Goal: Task Accomplishment & Management: Complete application form

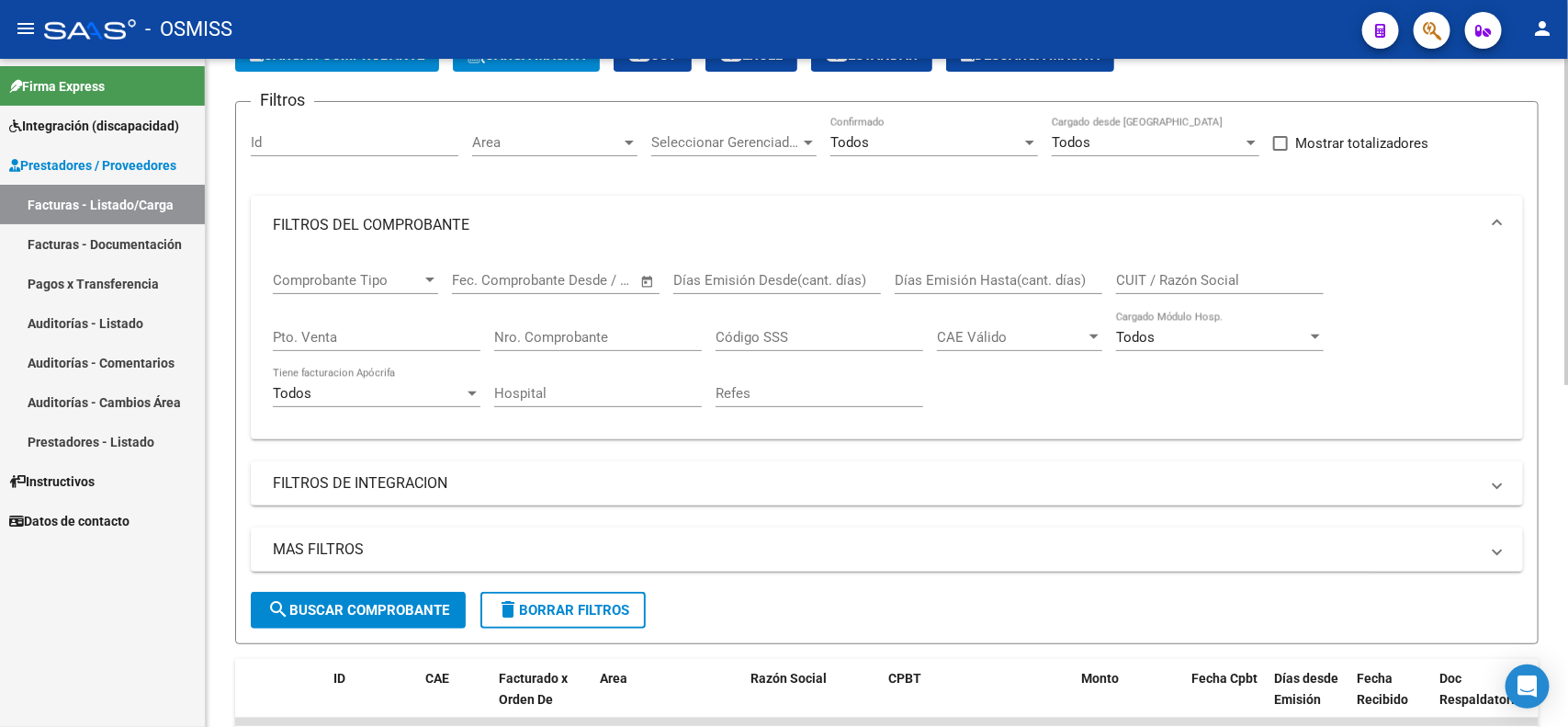
scroll to position [114, 0]
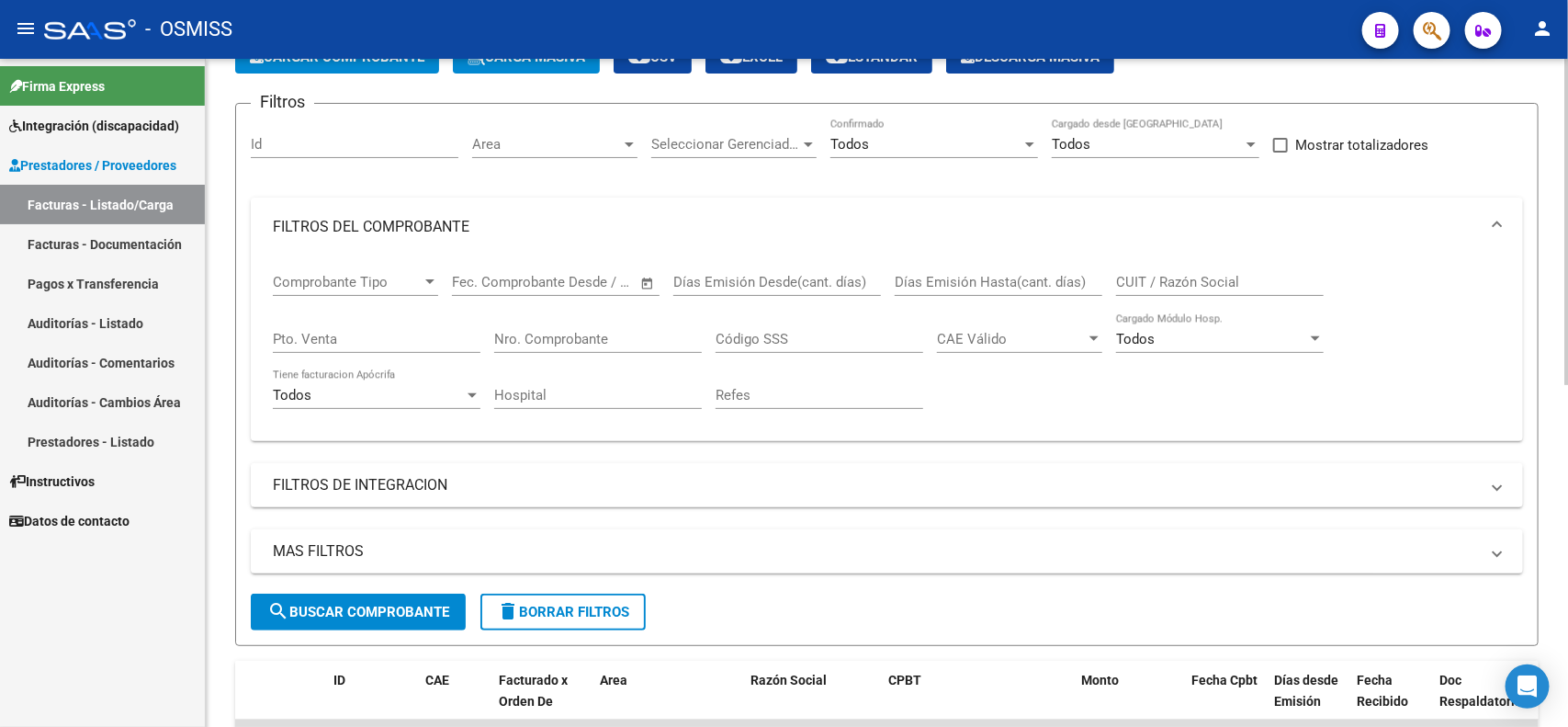
click at [642, 335] on input "Nro. Comprobante" at bounding box center [598, 338] width 207 height 16
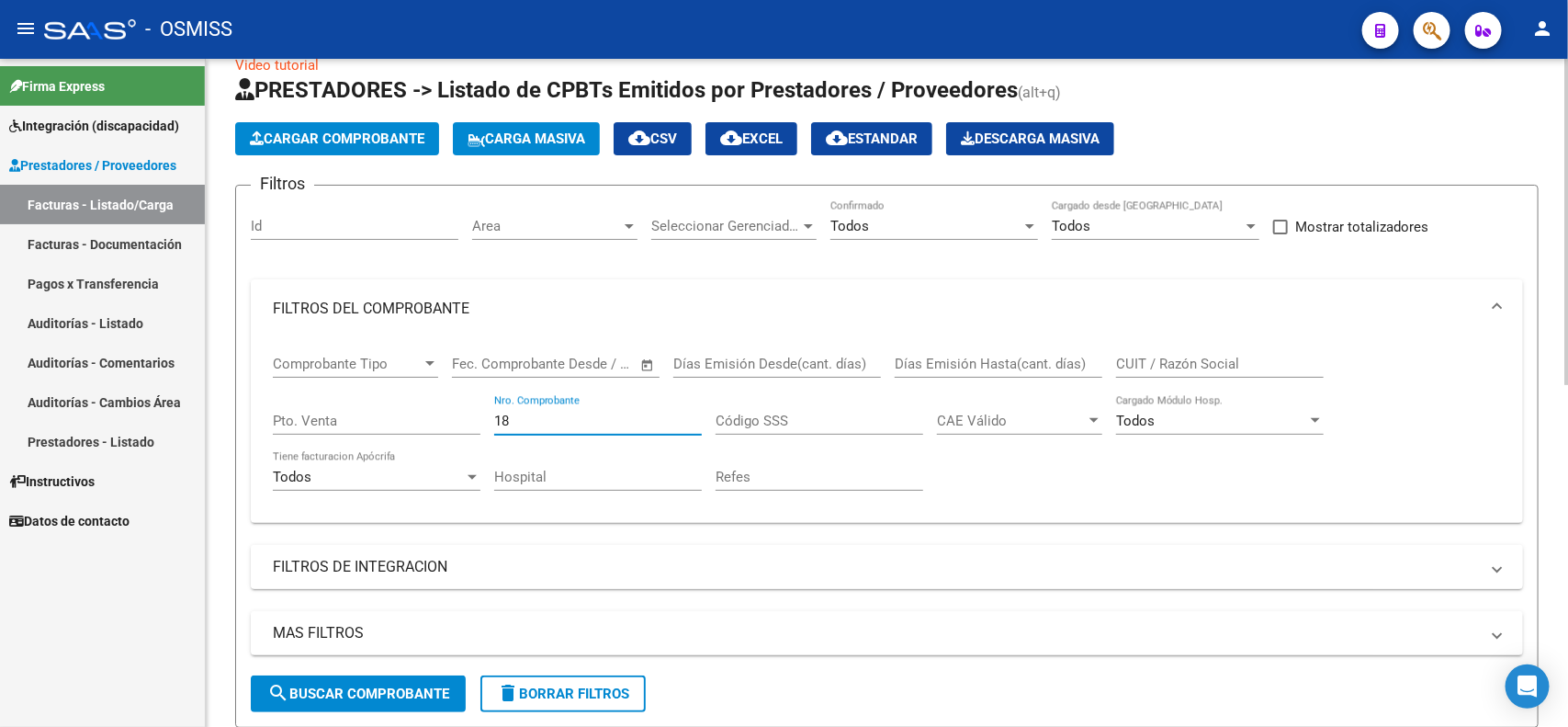
scroll to position [0, 0]
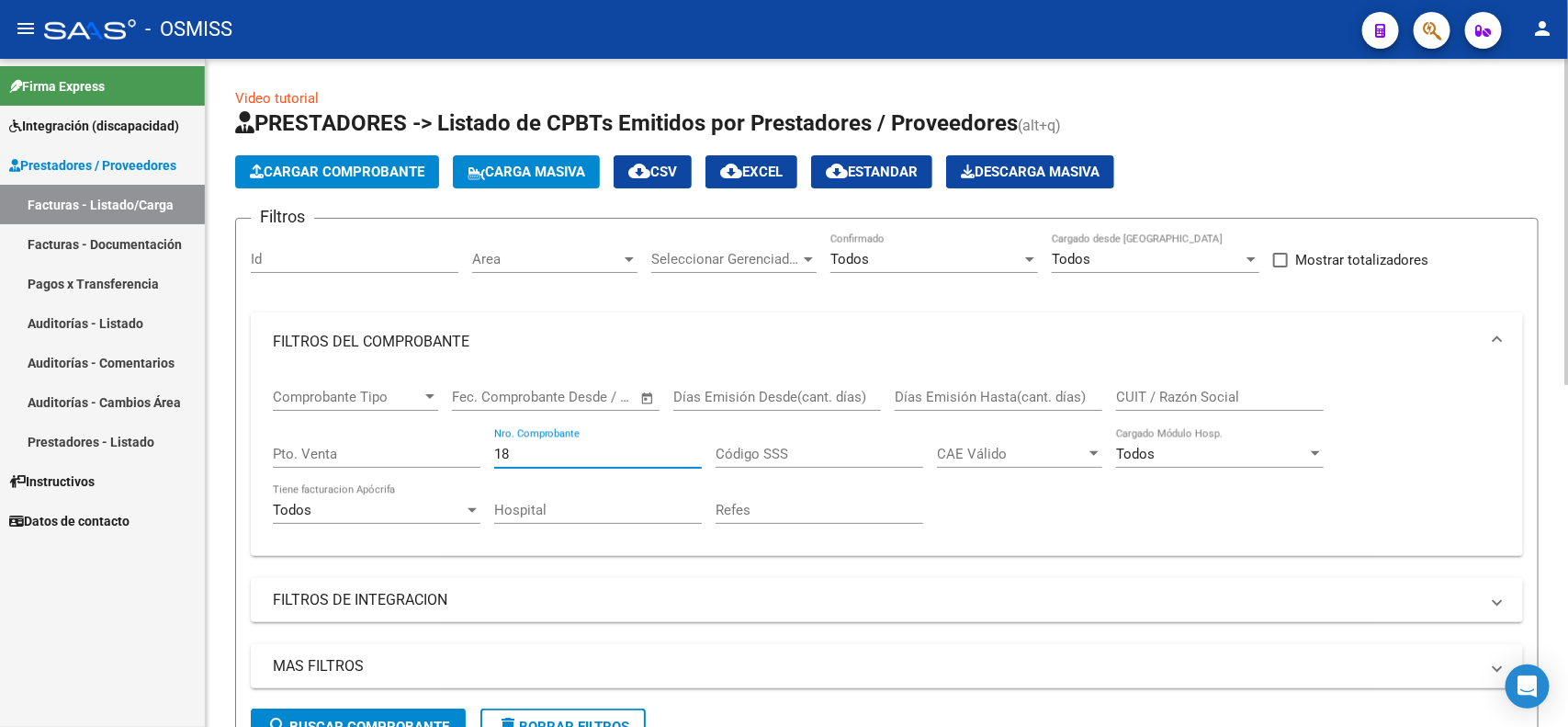
click at [411, 718] on span "search Buscar Comprobante" at bounding box center [359, 726] width 182 height 16
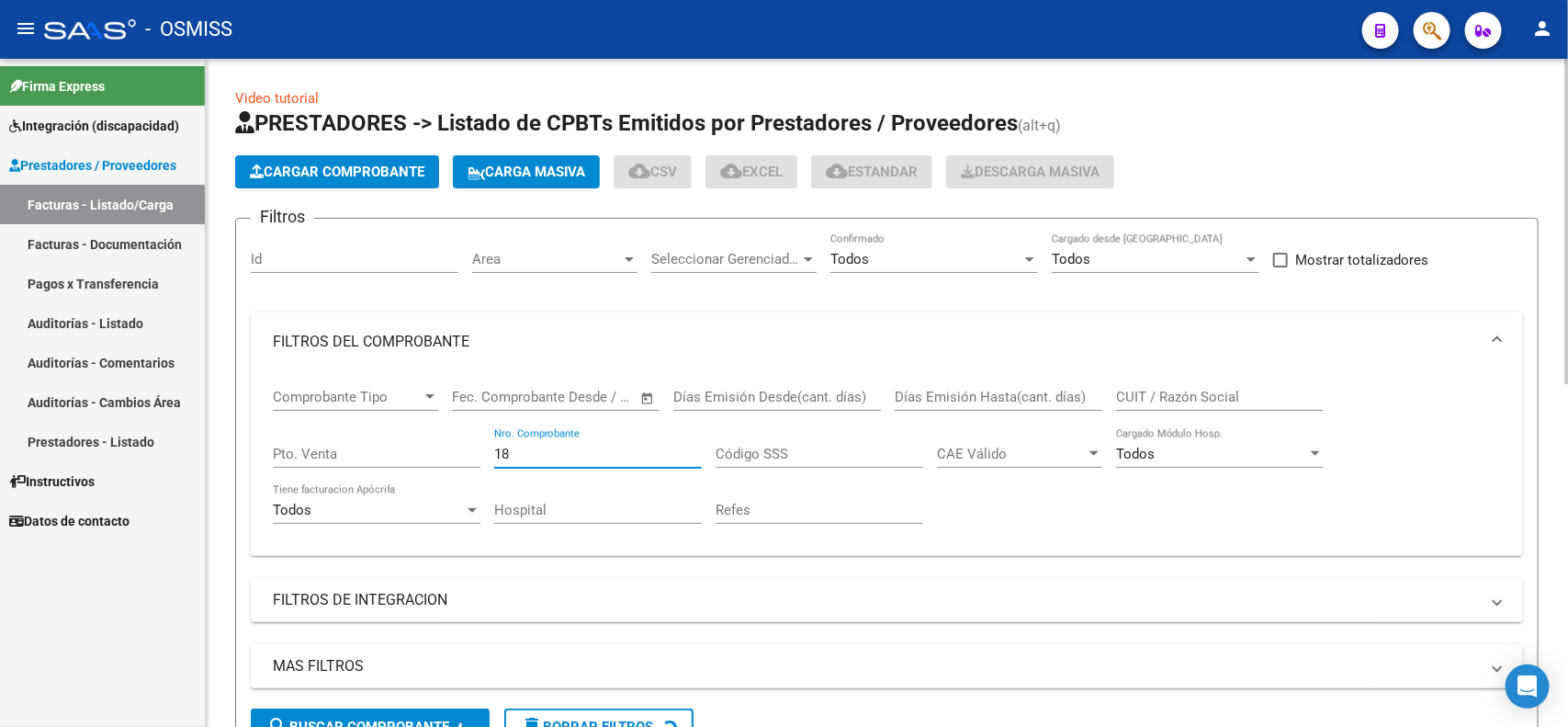
click at [545, 453] on input "18" at bounding box center [598, 454] width 207 height 16
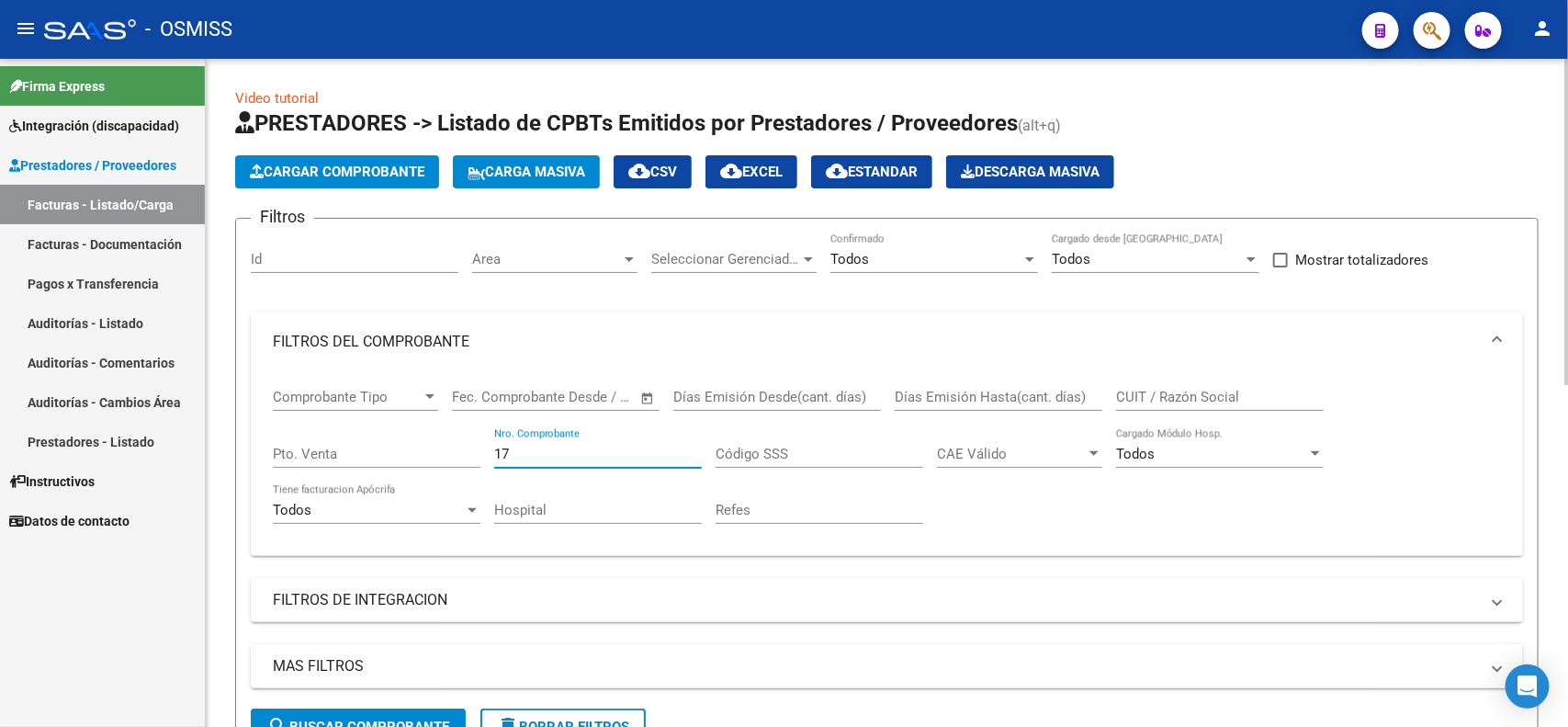
type input "17"
click at [577, 549] on div "Comprobante Tipo Comprobante Tipo Start date – End date Fec. Comprobante Desde …" at bounding box center [887, 463] width 1272 height 184
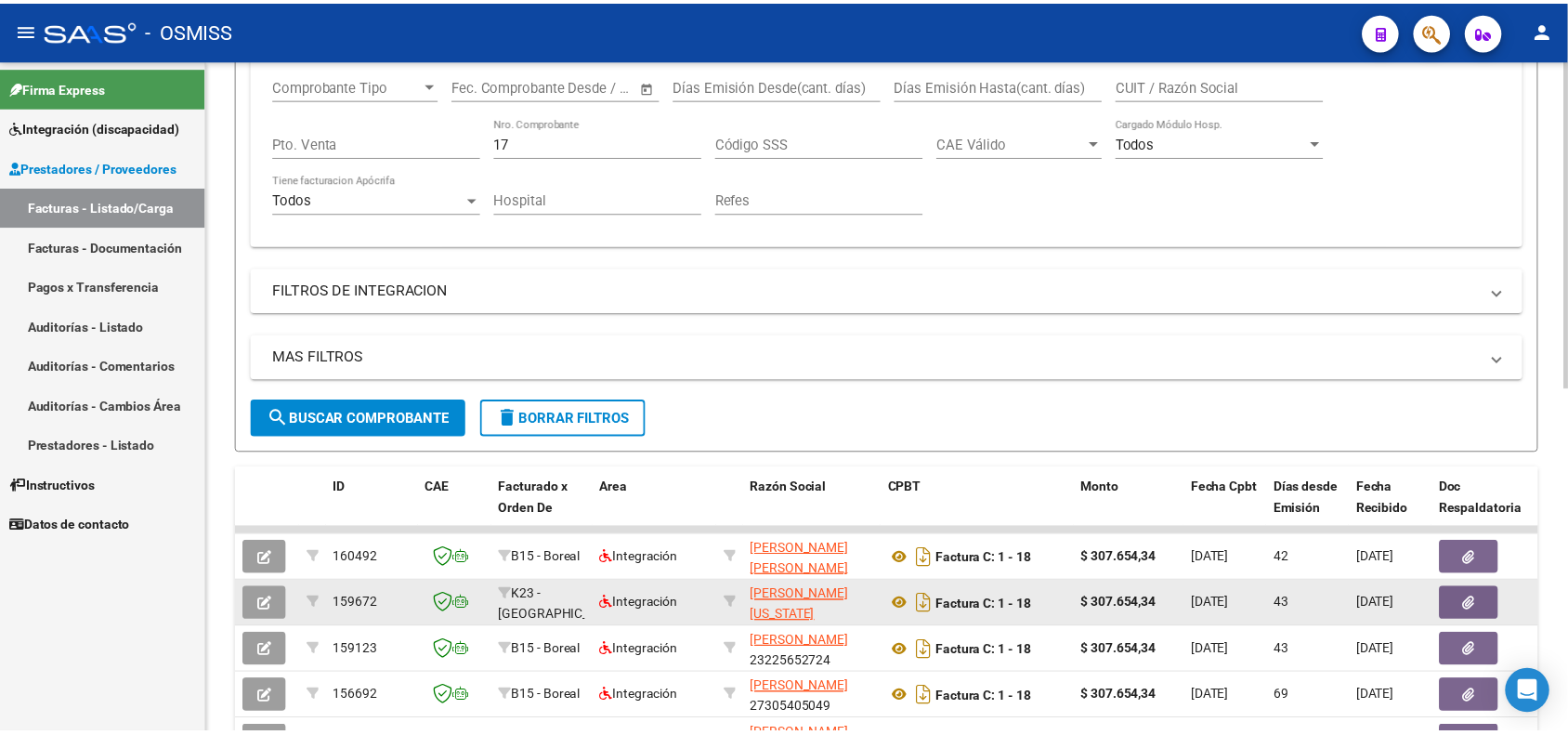
scroll to position [348, 0]
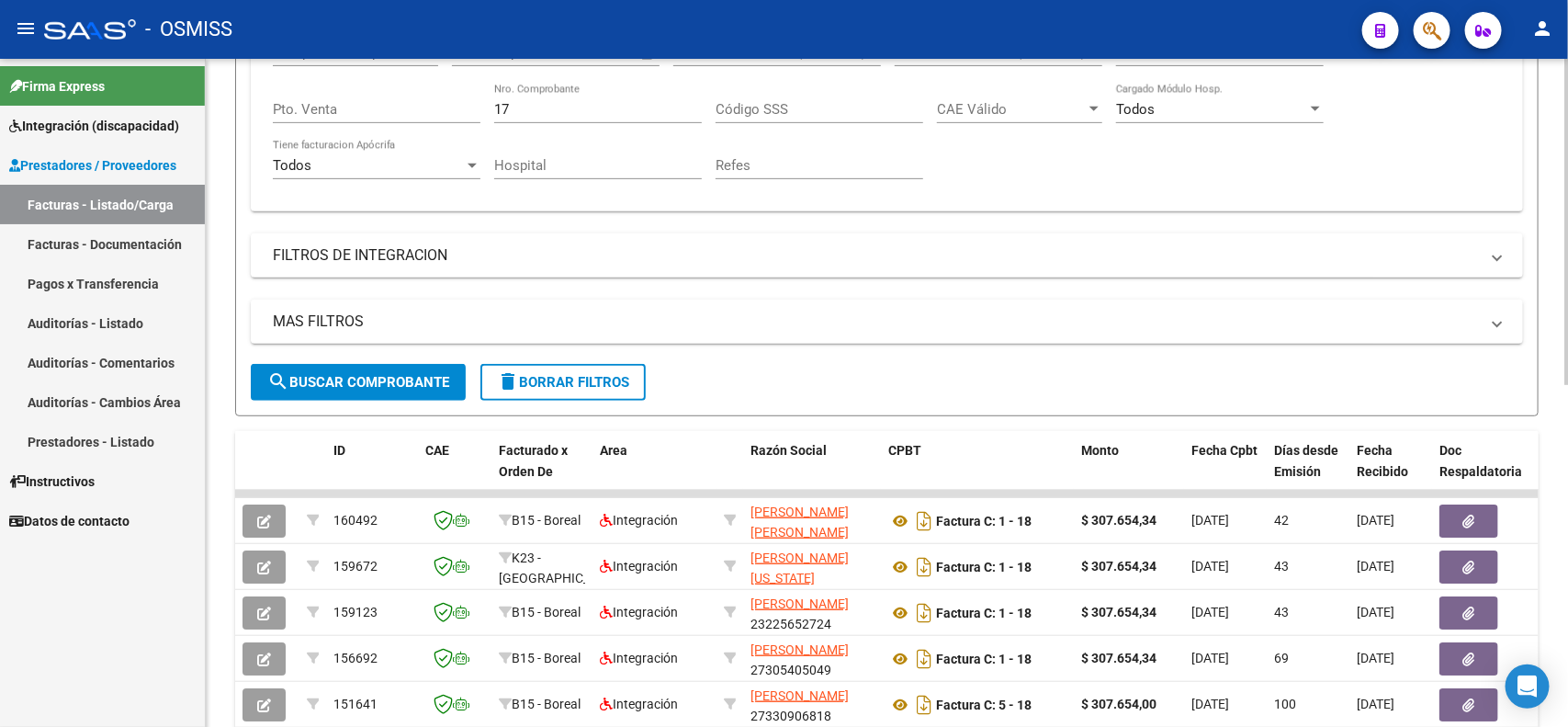
click at [329, 377] on span "search Buscar Comprobante" at bounding box center [359, 382] width 182 height 16
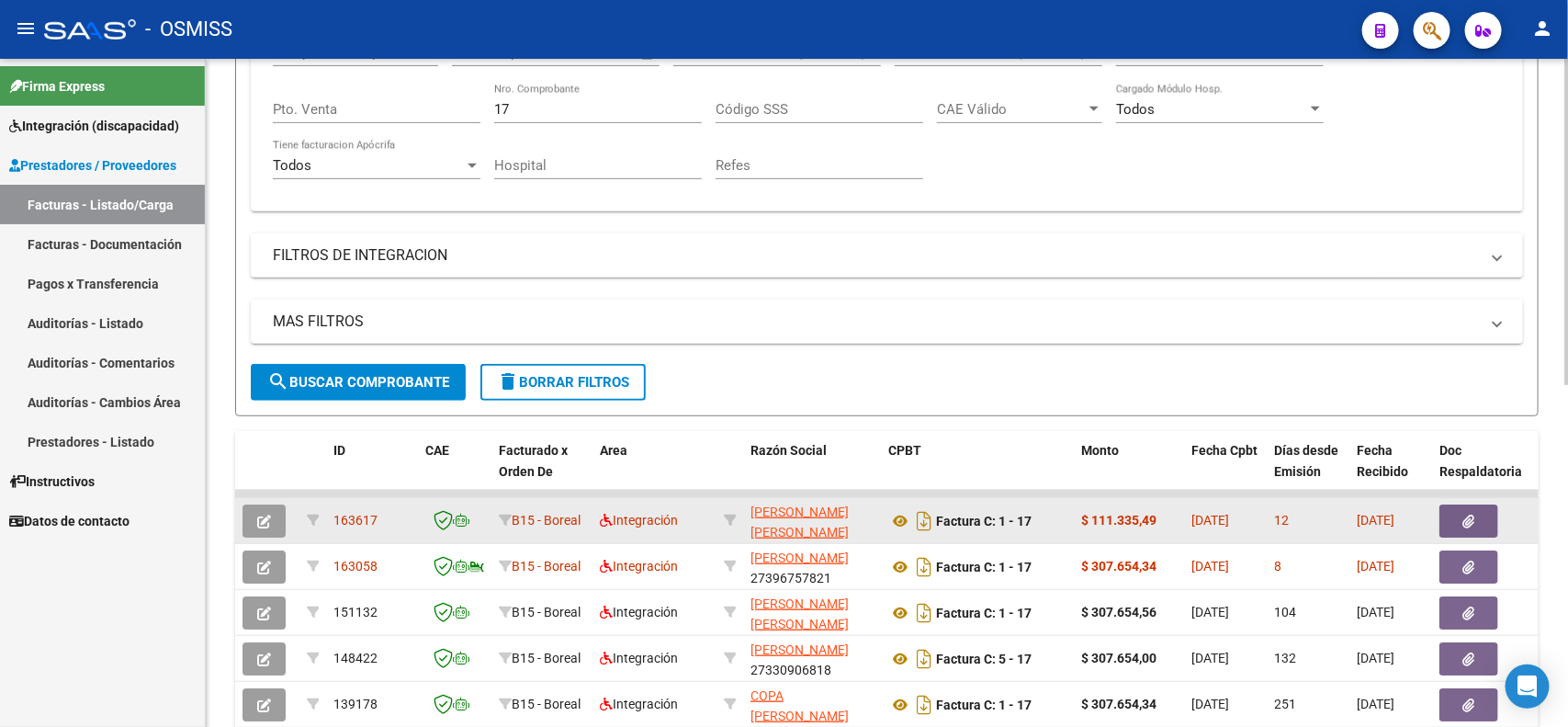
click at [257, 515] on icon "button" at bounding box center [264, 522] width 14 height 14
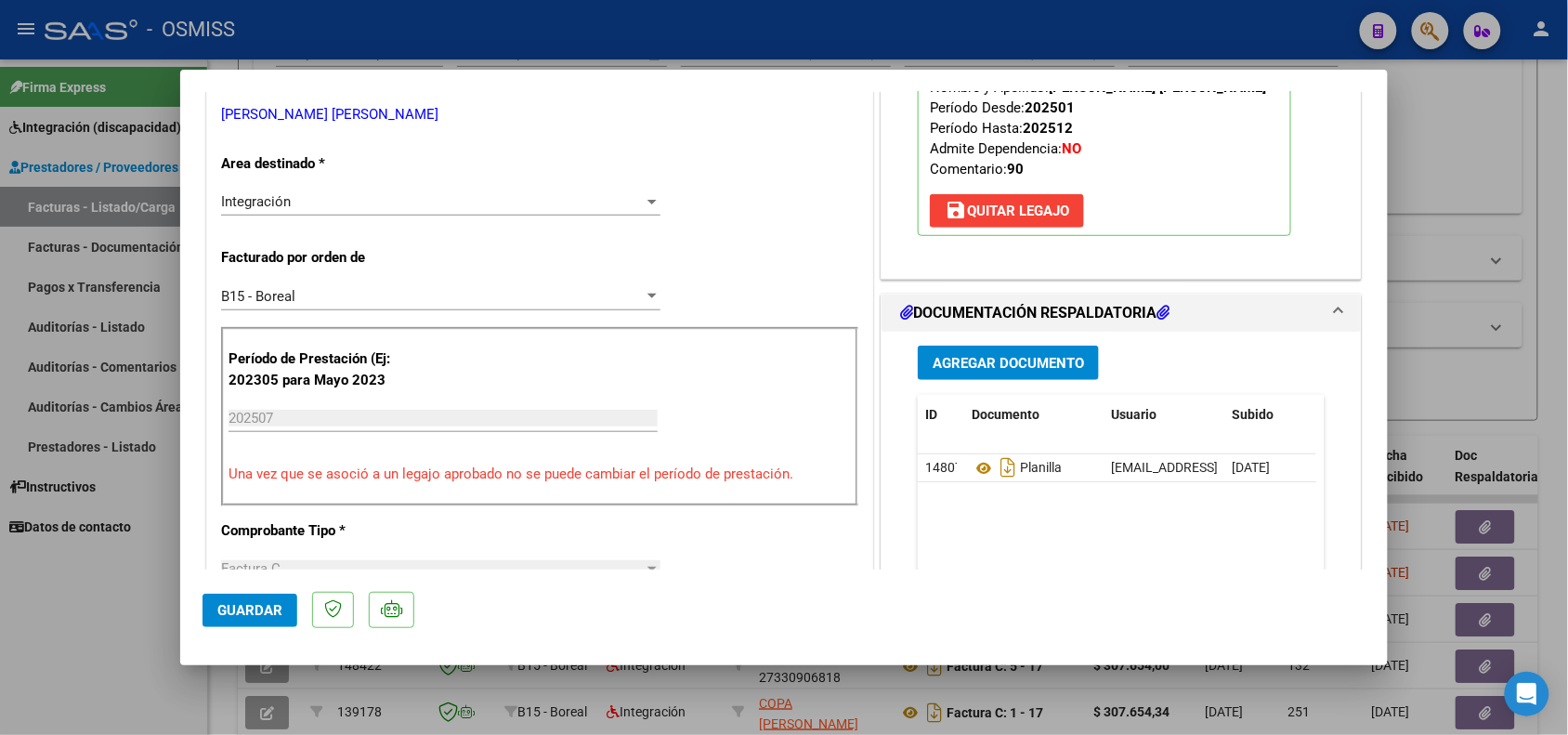
scroll to position [232, 0]
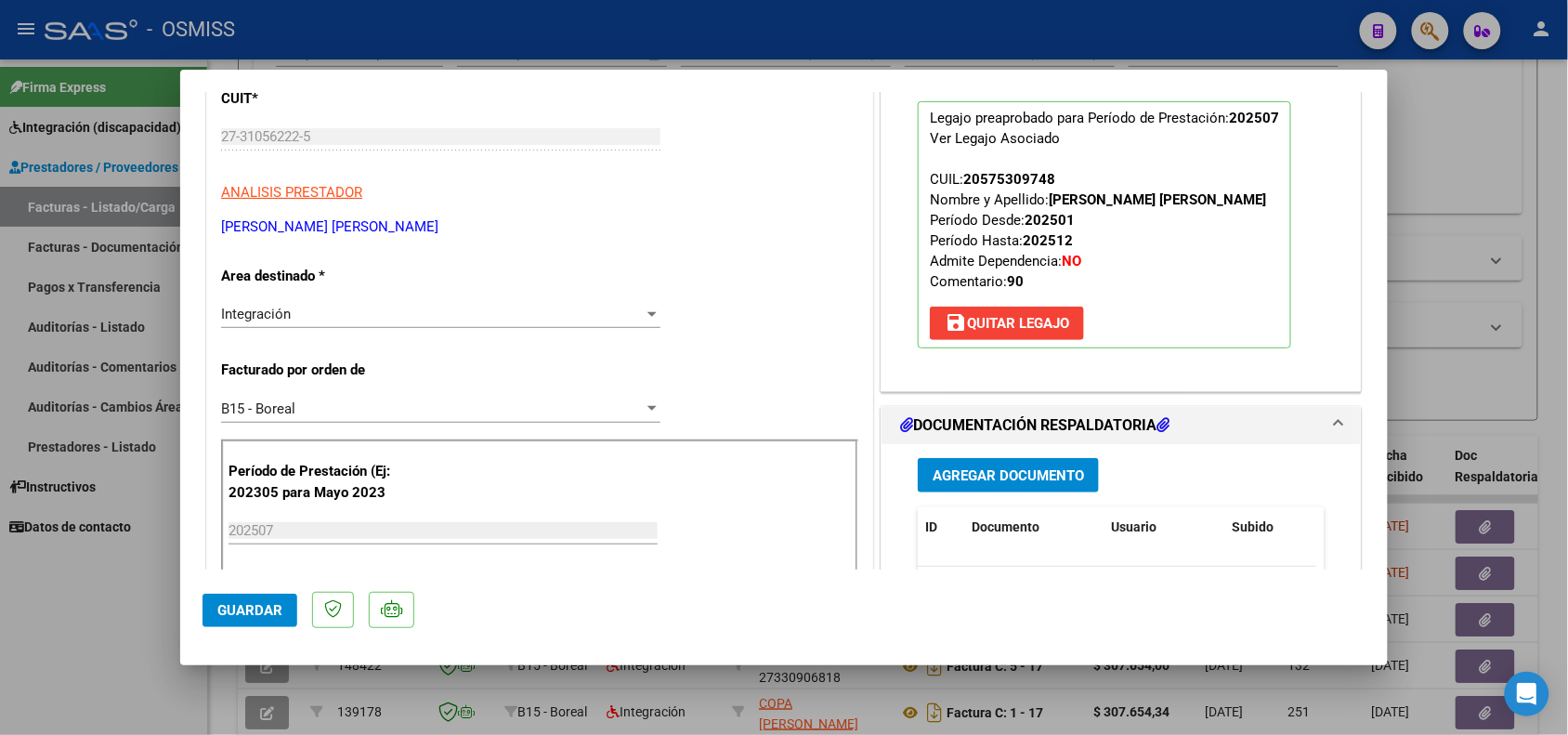
click at [75, 620] on div at bounding box center [784, 368] width 1568 height 735
type input "$ 0,00"
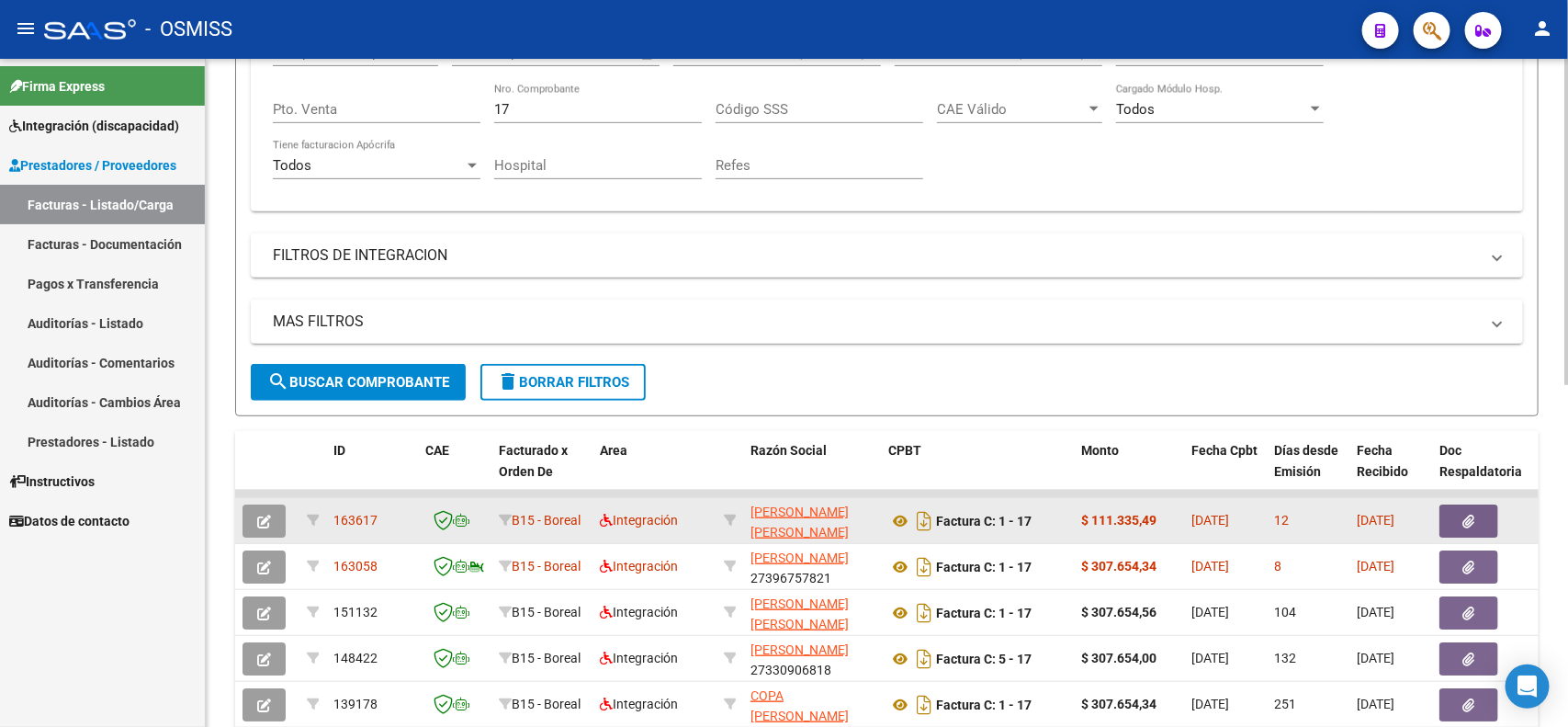
click at [253, 524] on button "button" at bounding box center [264, 521] width 44 height 33
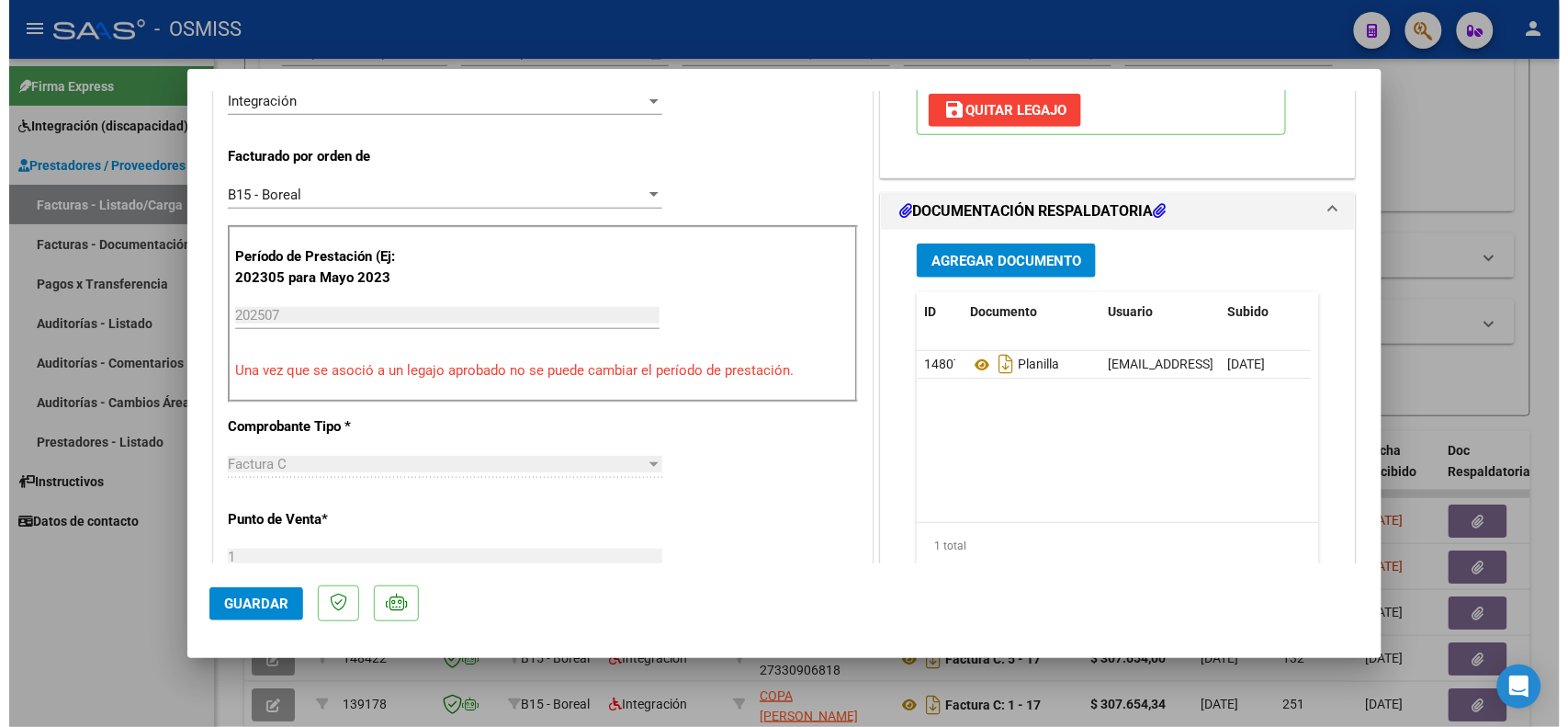
scroll to position [459, 0]
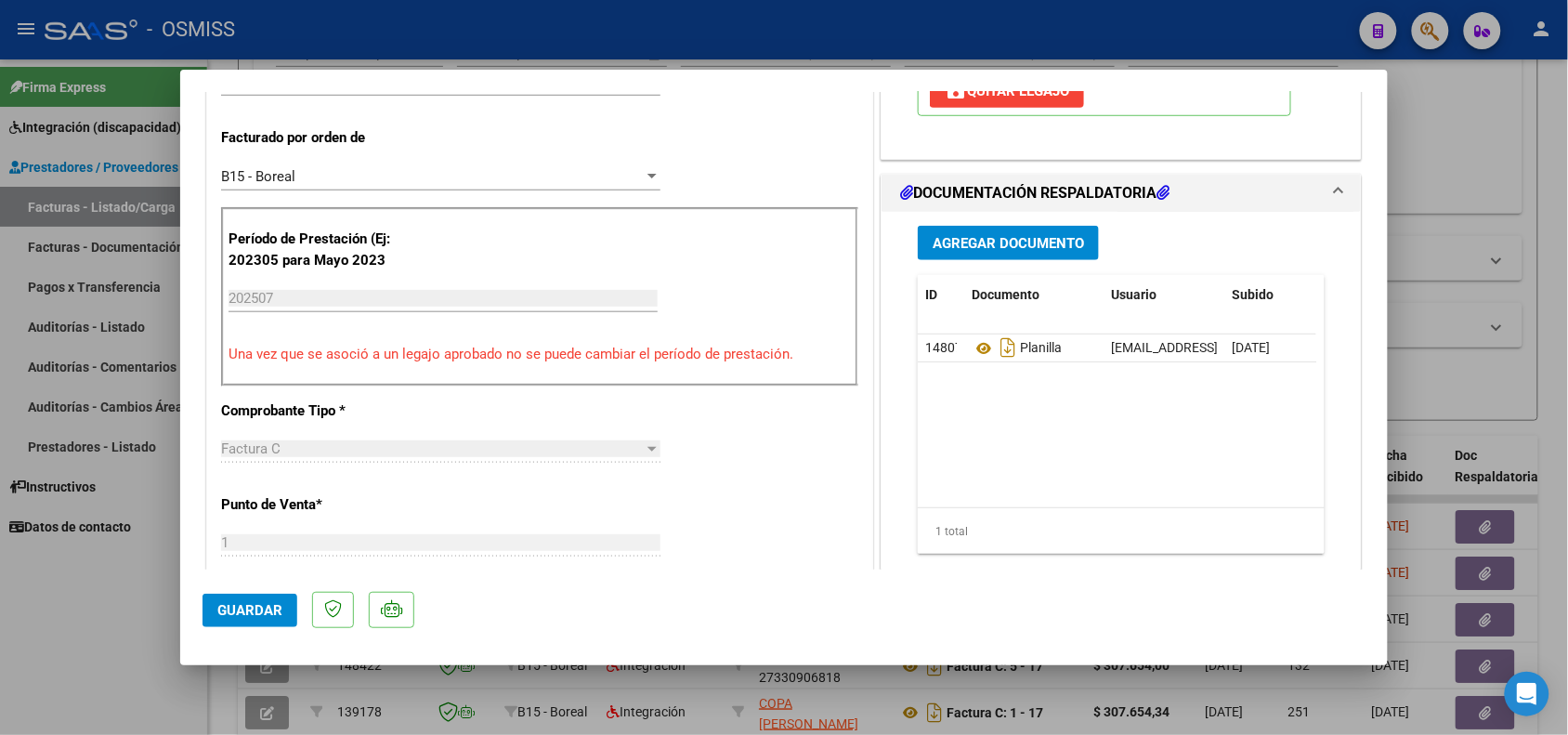
click at [62, 628] on div at bounding box center [784, 368] width 1568 height 735
type input "$ 0,00"
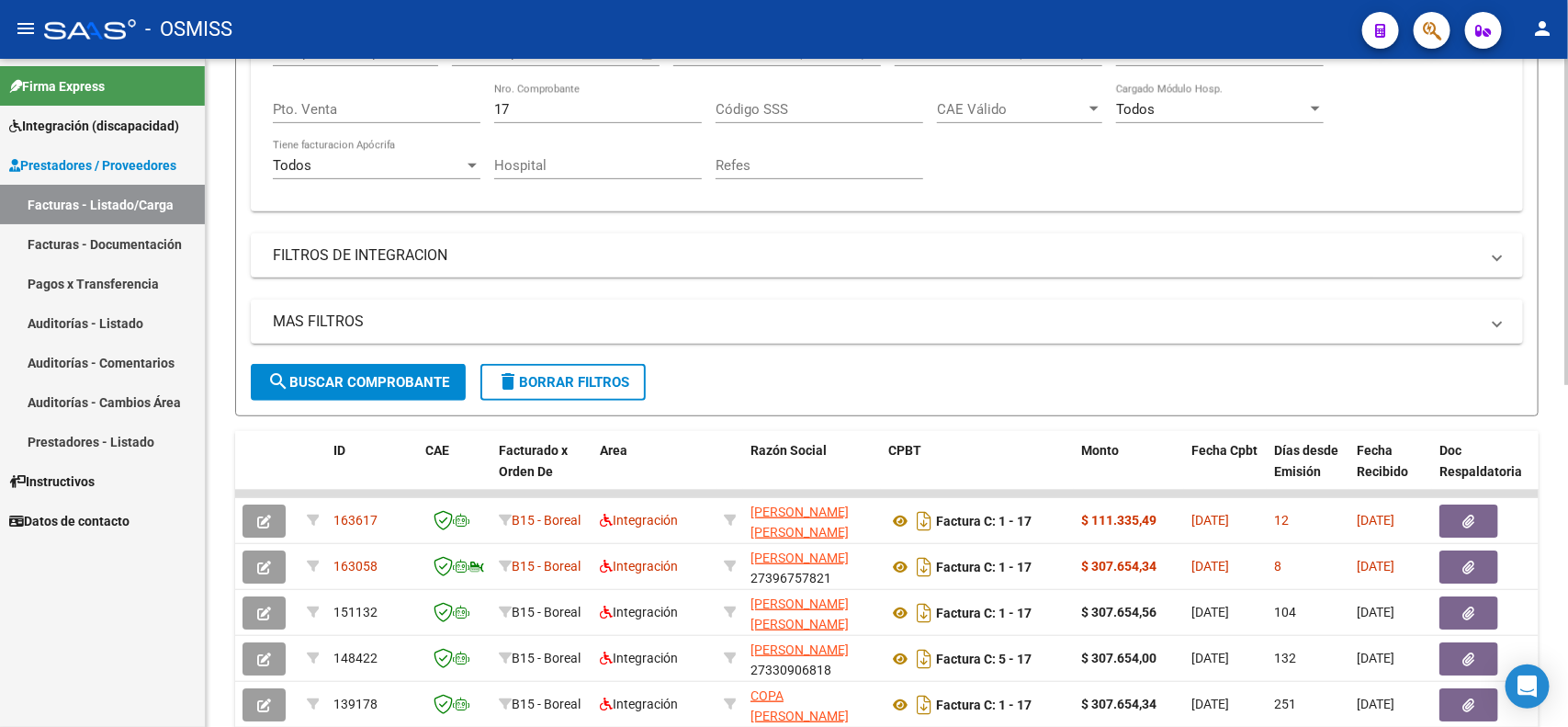
scroll to position [114, 0]
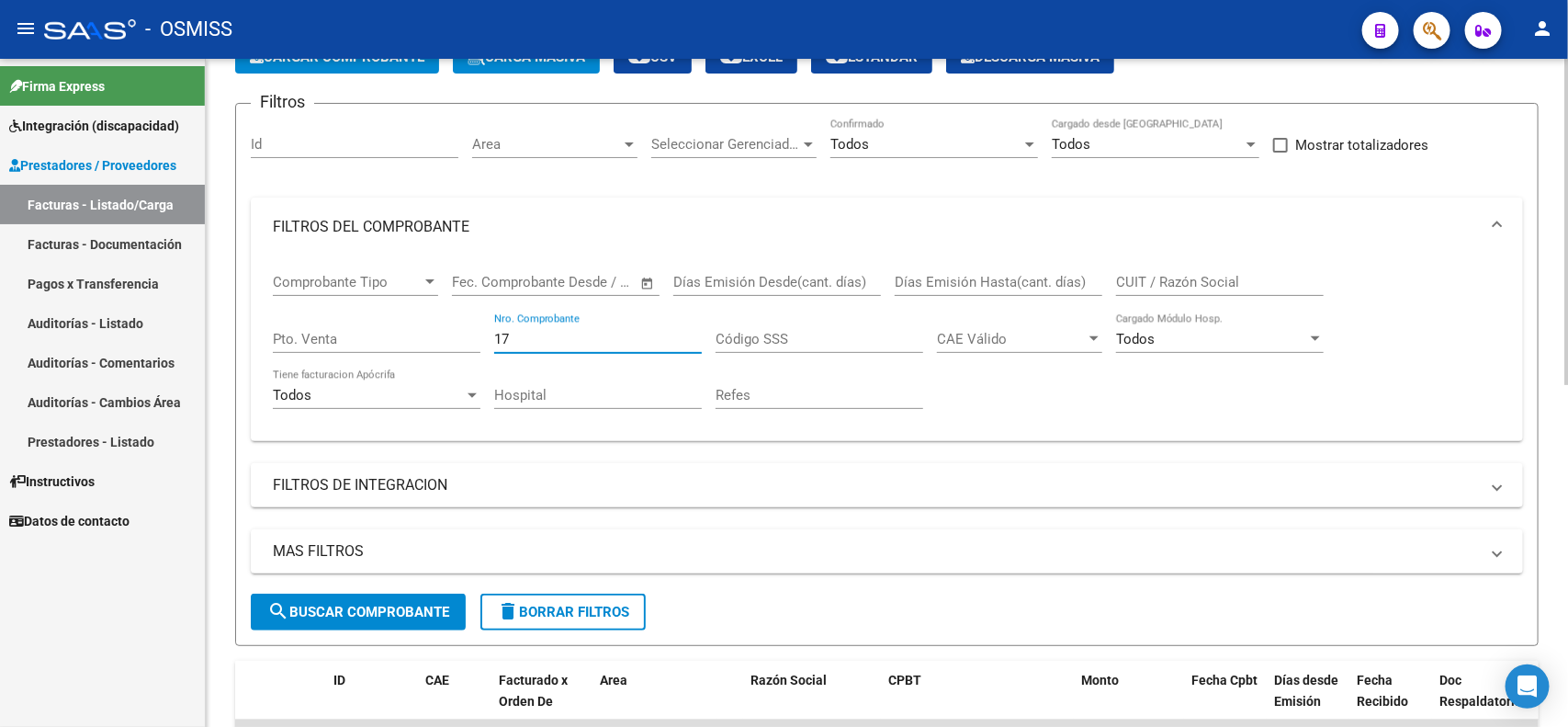
drag, startPoint x: 517, startPoint y: 332, endPoint x: 478, endPoint y: 332, distance: 39.0
click at [478, 332] on div "Comprobante Tipo Comprobante Tipo Start date – End date Fec. Comprobante Desde …" at bounding box center [886, 340] width 1228 height 170
click at [318, 604] on span "search Buscar Comprobante" at bounding box center [359, 612] width 182 height 16
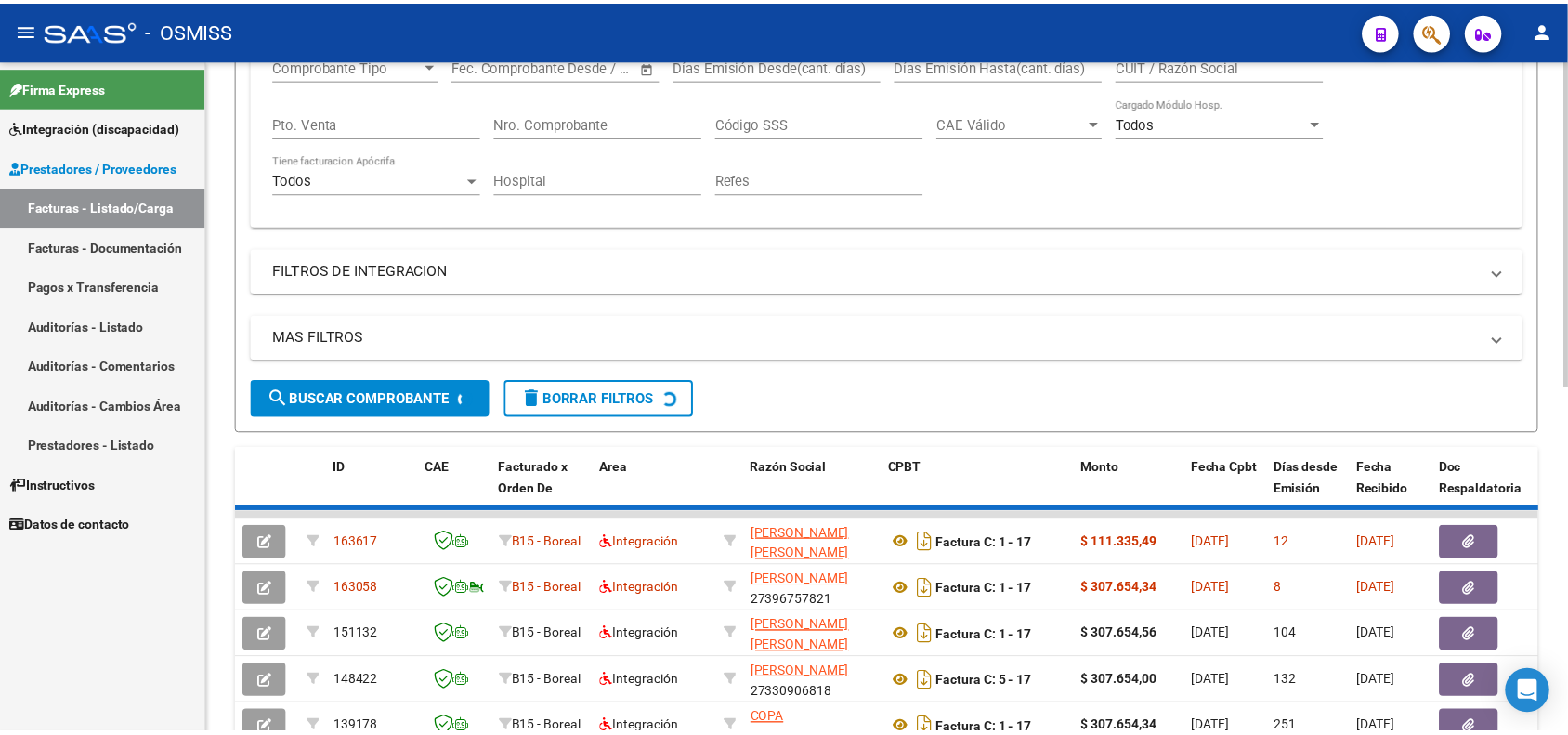
scroll to position [348, 0]
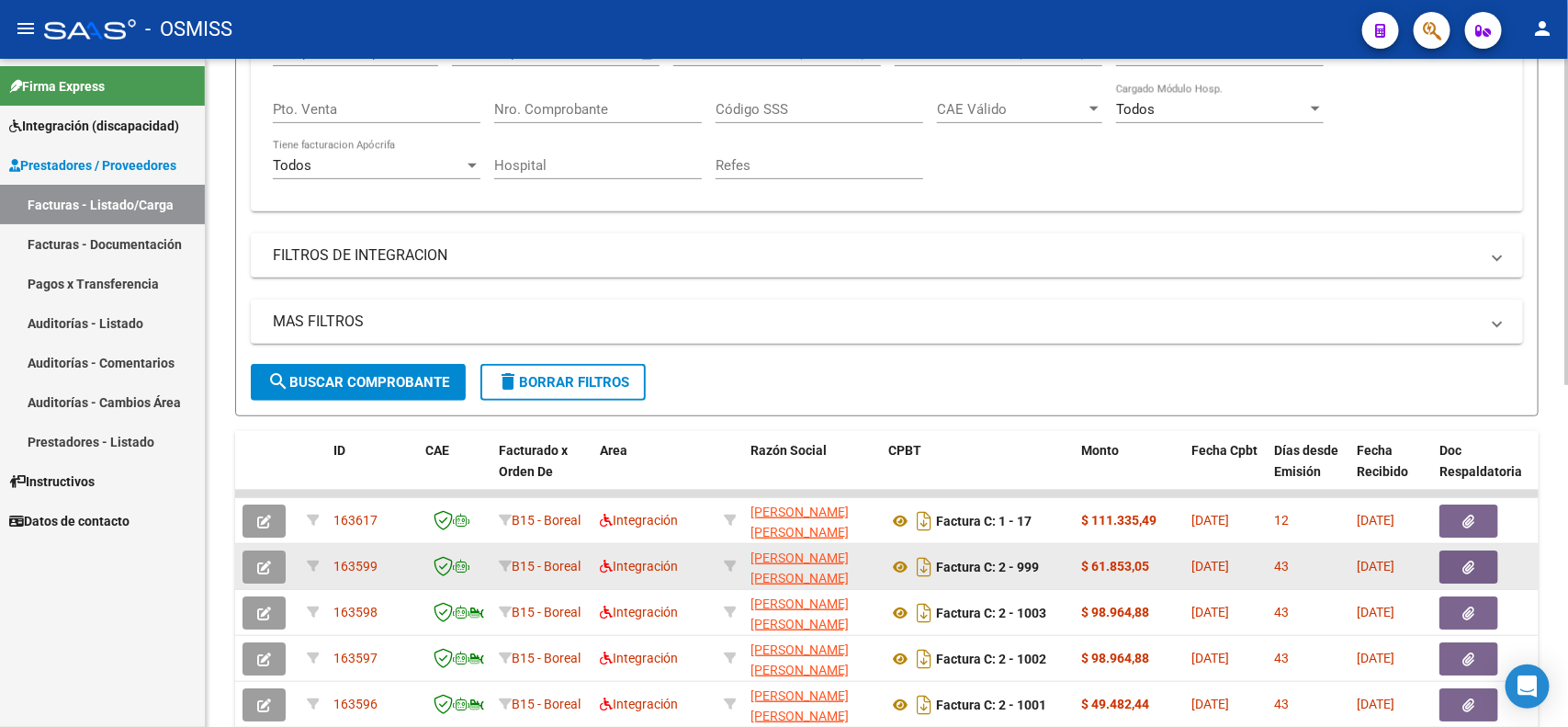
click at [277, 565] on button "button" at bounding box center [264, 567] width 44 height 33
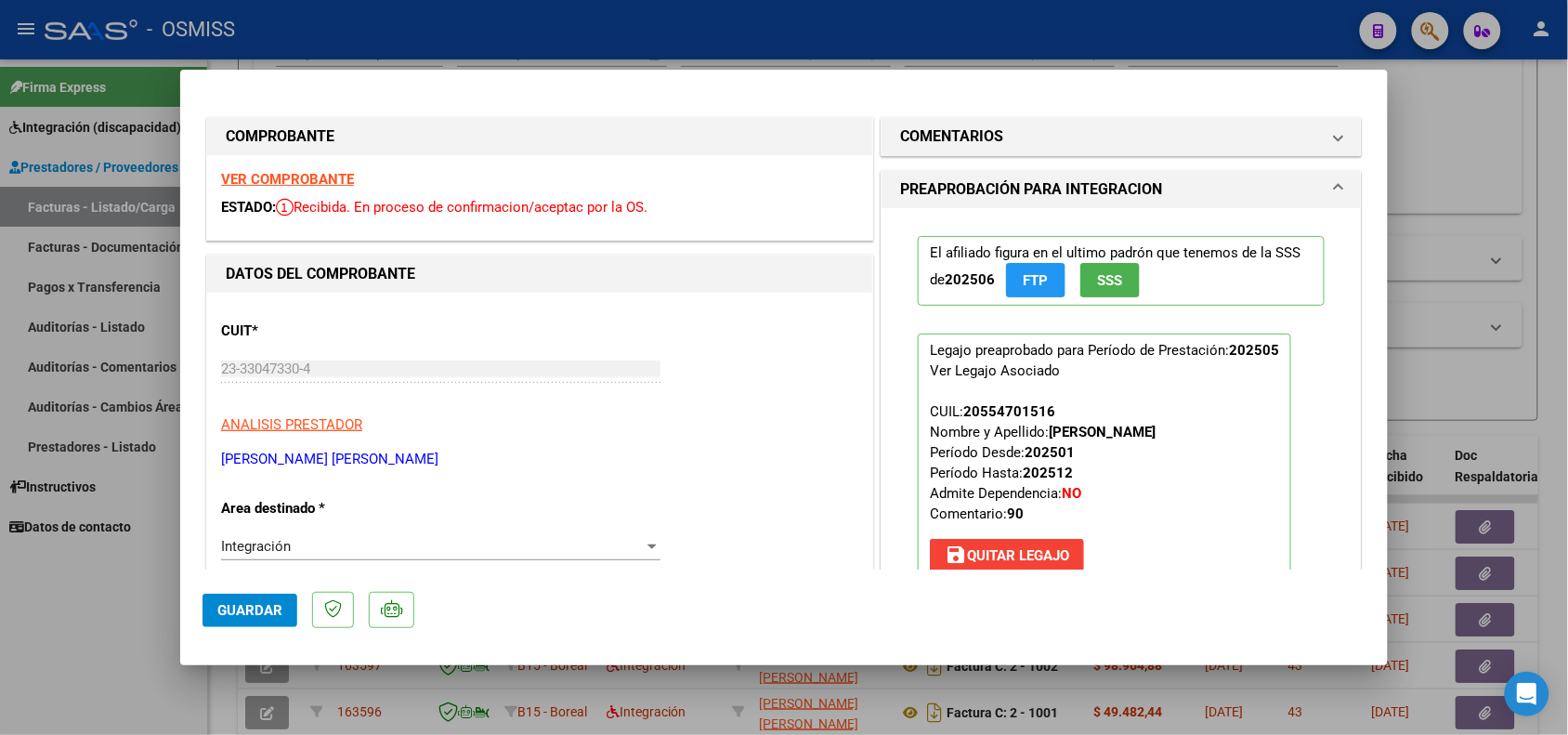
scroll to position [465, 0]
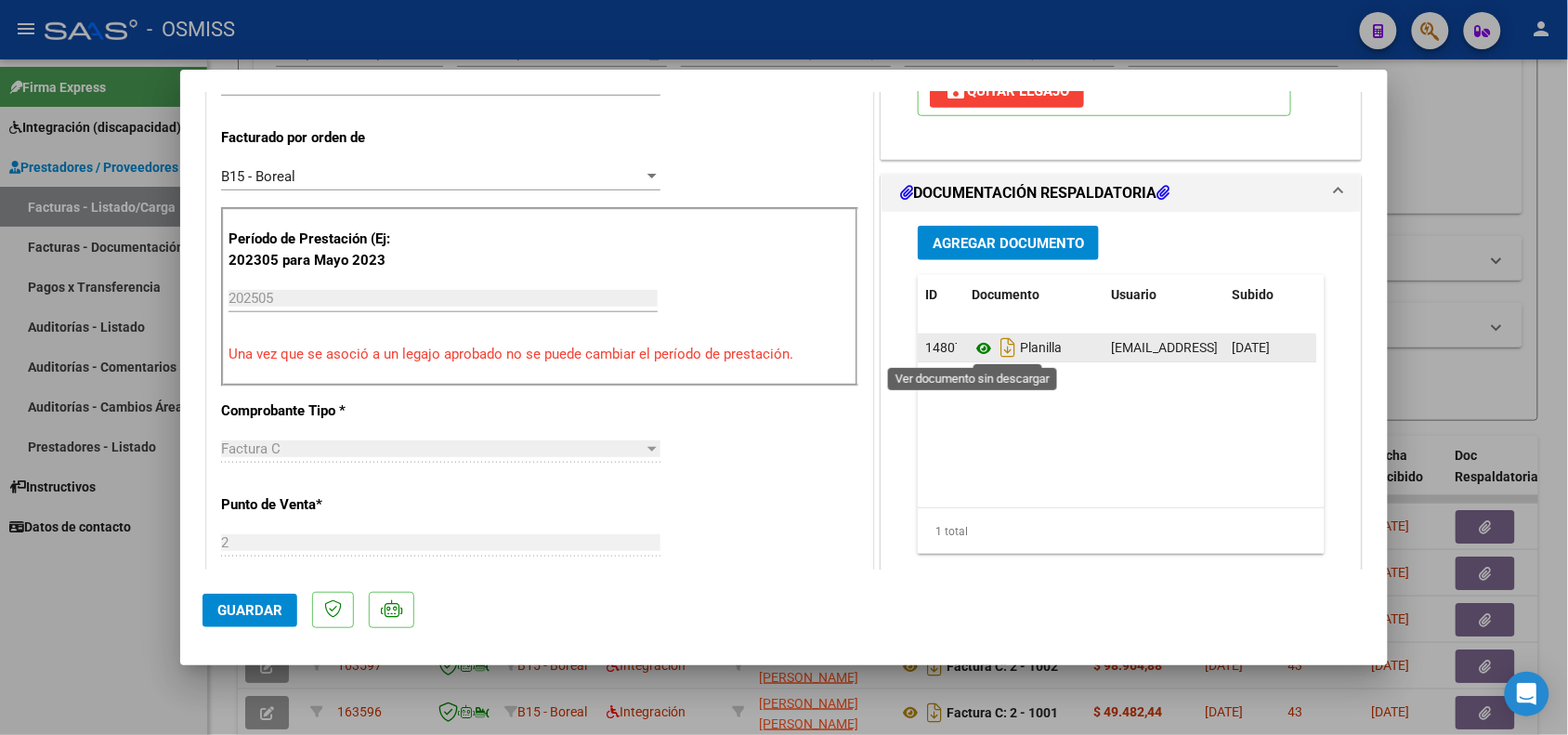
click at [977, 348] on icon at bounding box center [983, 348] width 24 height 23
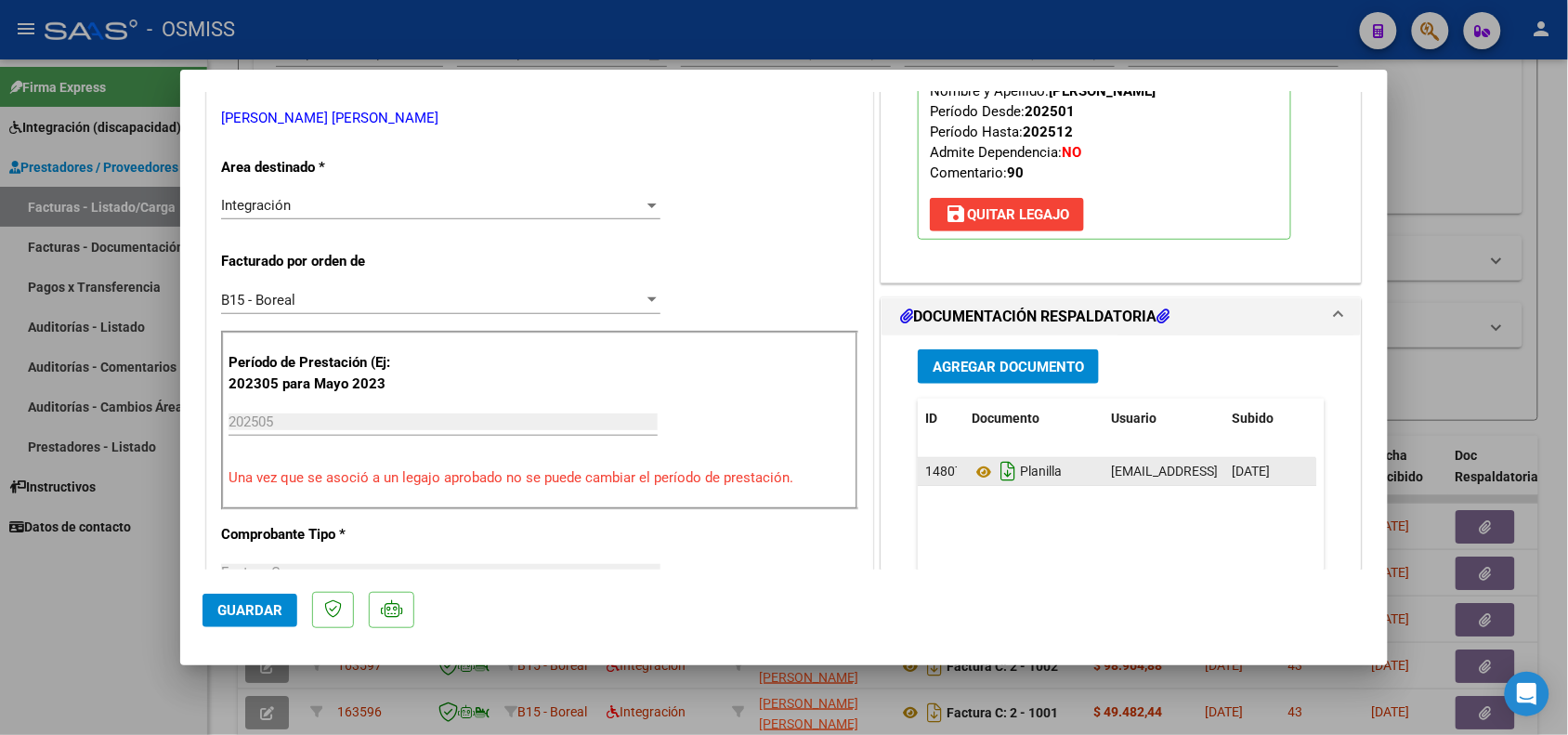
scroll to position [348, 0]
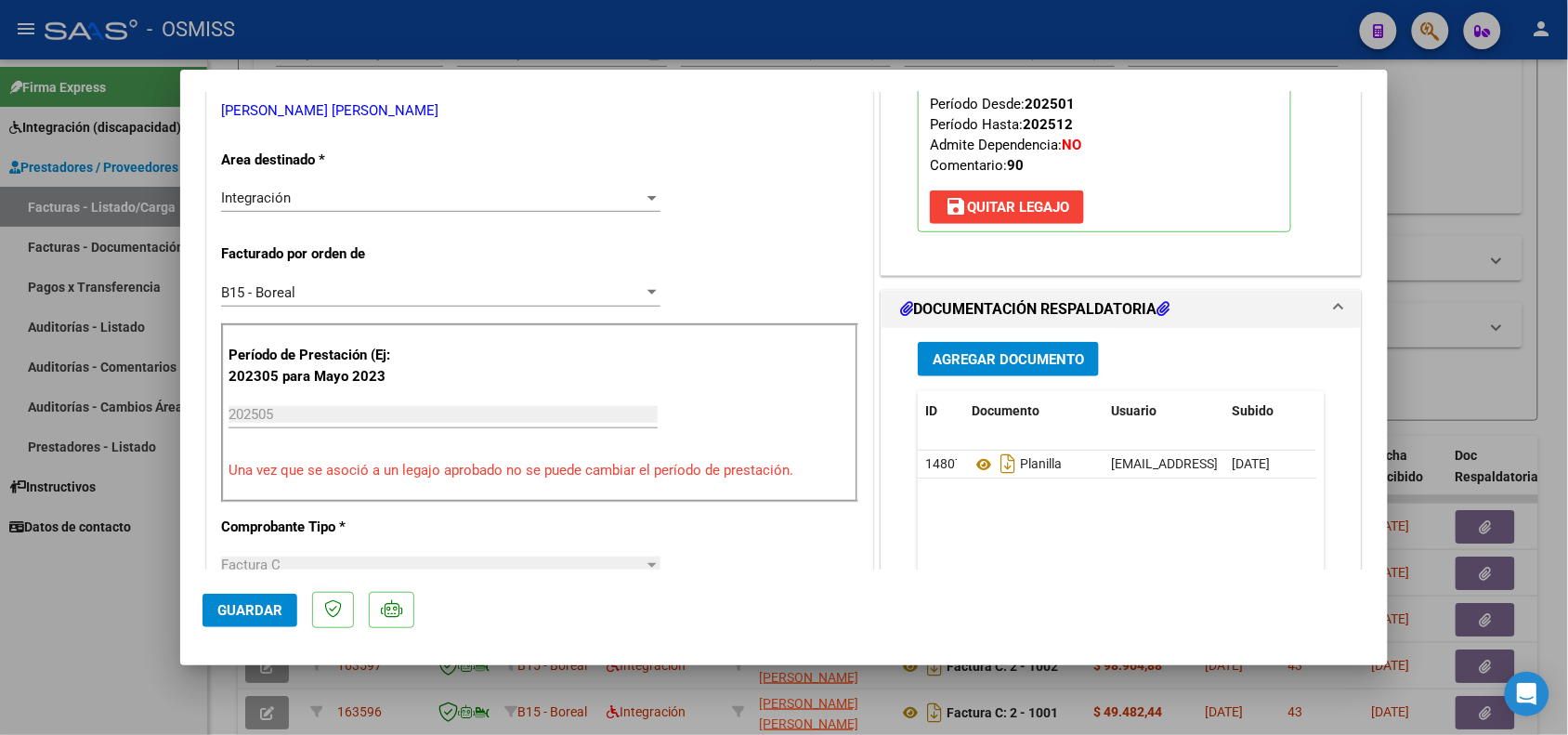
click at [943, 351] on span "Agregar Documento" at bounding box center [1008, 359] width 151 height 17
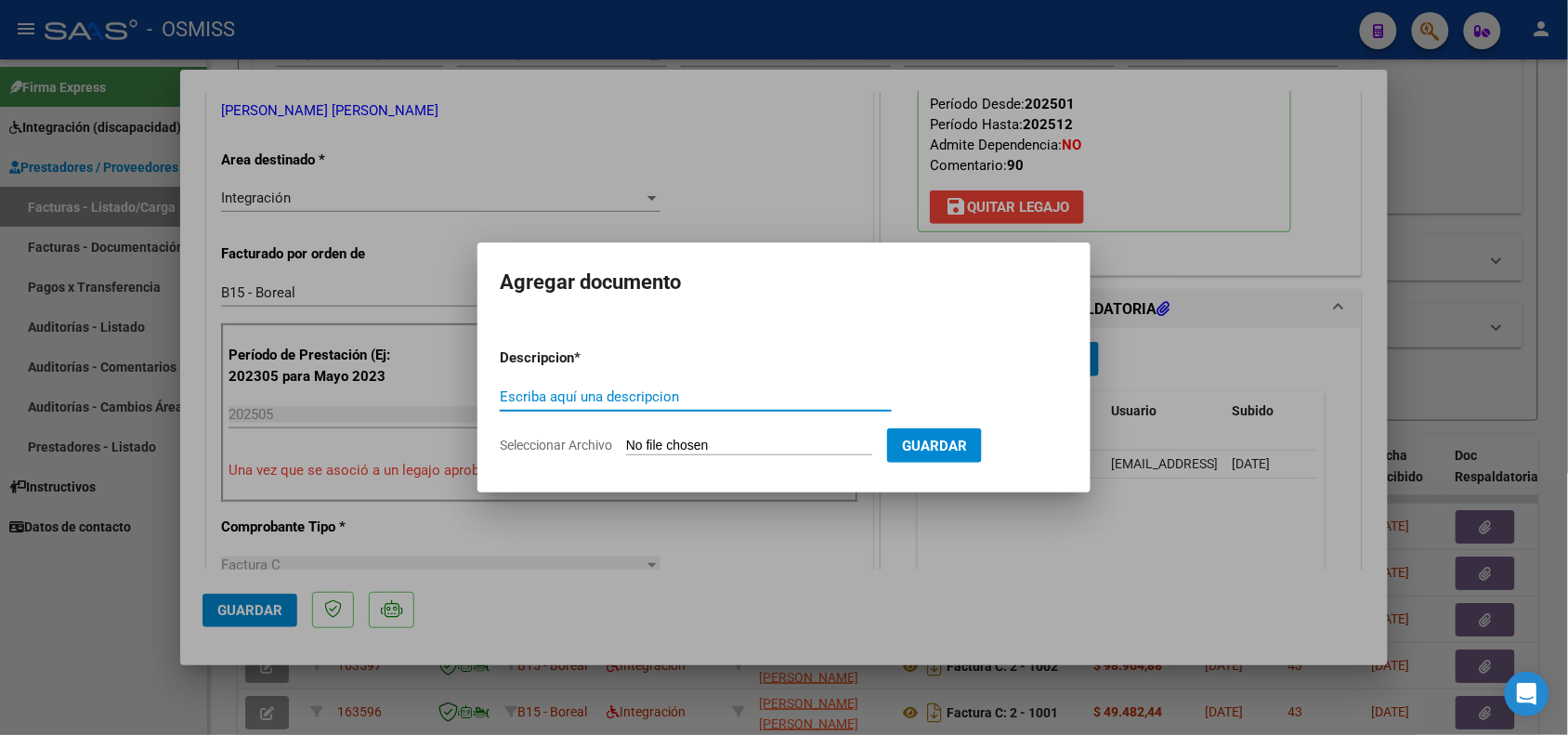
click at [681, 393] on input "Escriba aquí una descripcion" at bounding box center [696, 396] width 392 height 17
type input "PLANILLA DE ASISTENCIA CORRECTA"
click at [775, 441] on input "Seleccionar Archivo" at bounding box center [749, 446] width 246 height 18
type input "C:\fakepath\WhatsApp Image [DATE] 15.06.25.jpeg"
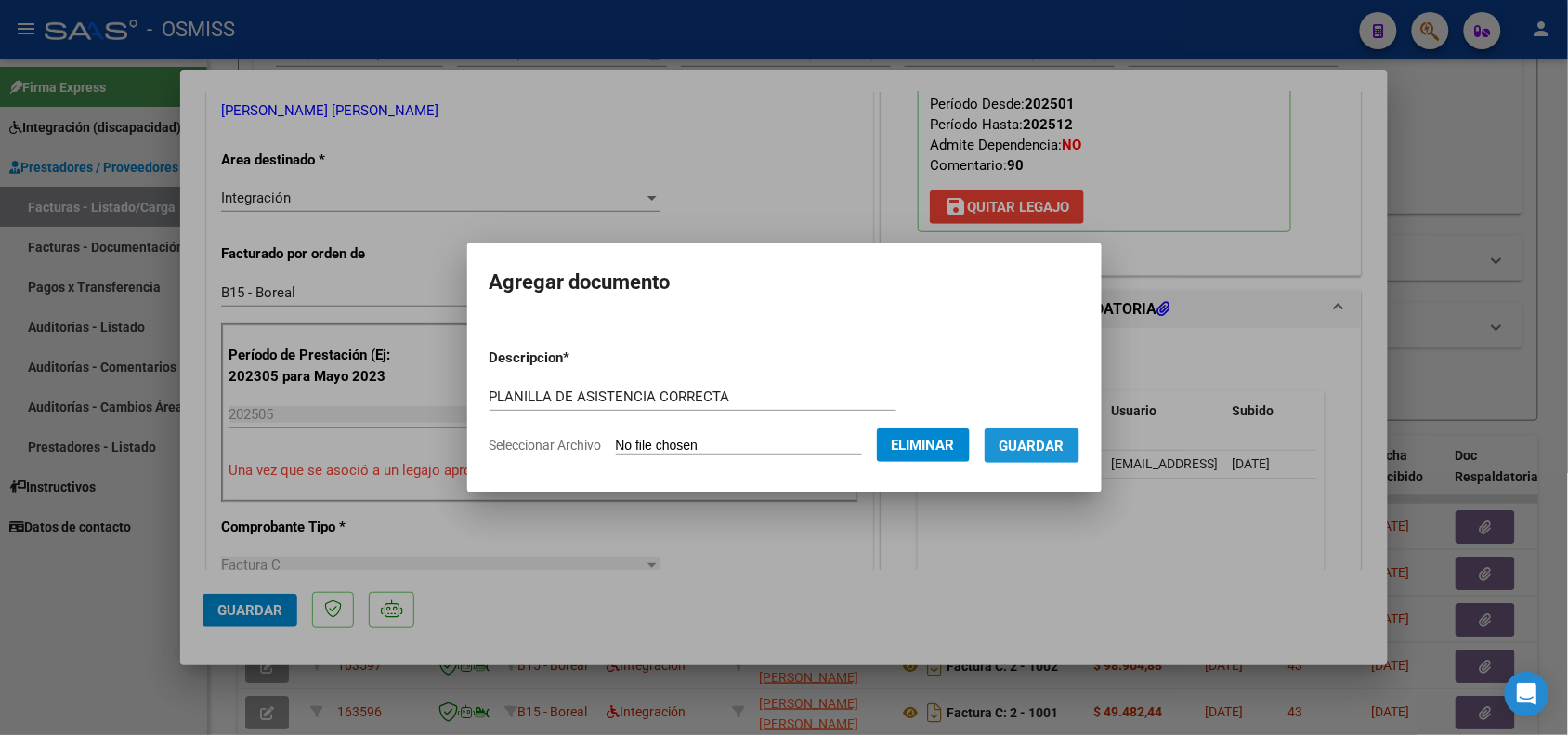
click at [1056, 455] on button "Guardar" at bounding box center [1032, 445] width 95 height 34
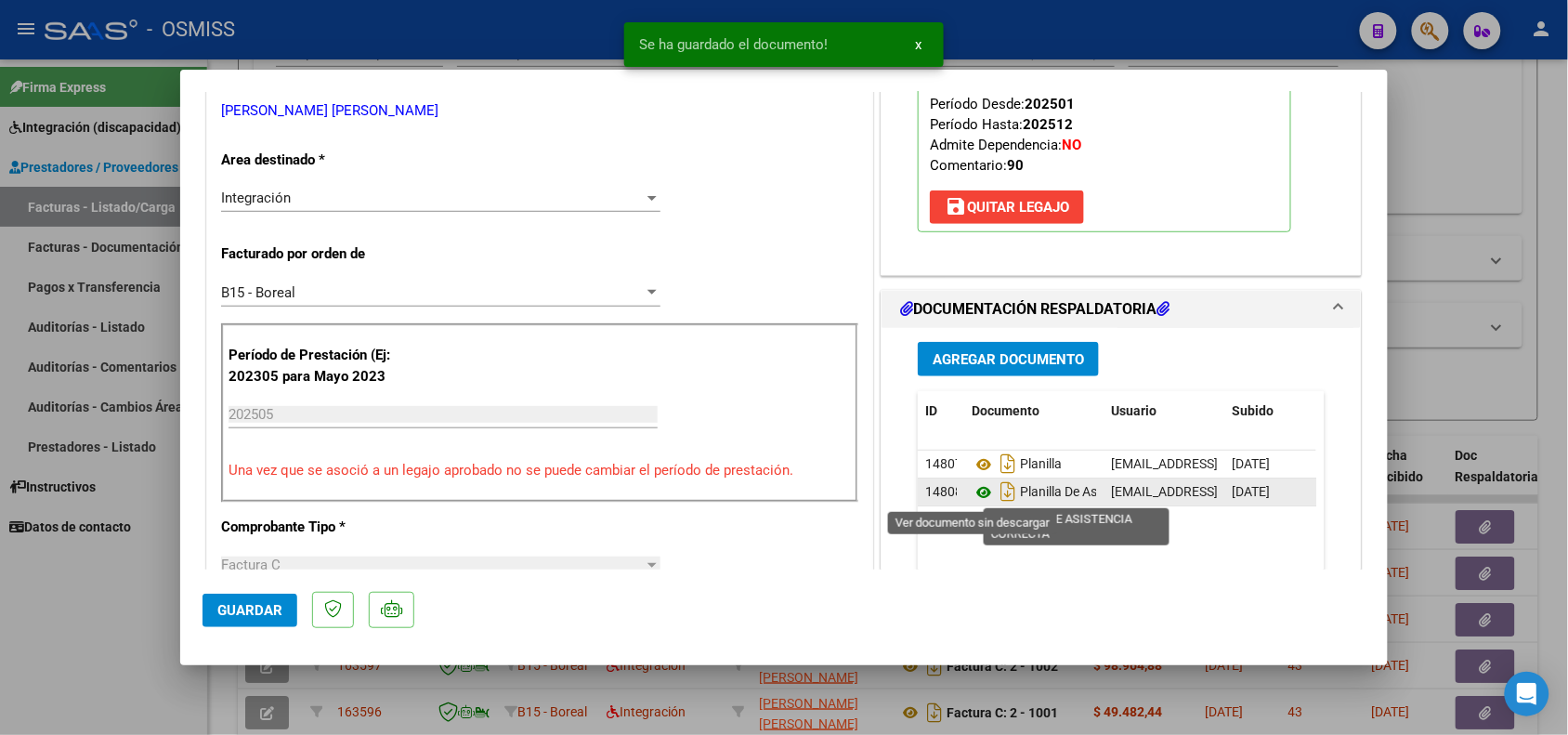
click at [972, 493] on icon at bounding box center [983, 492] width 24 height 23
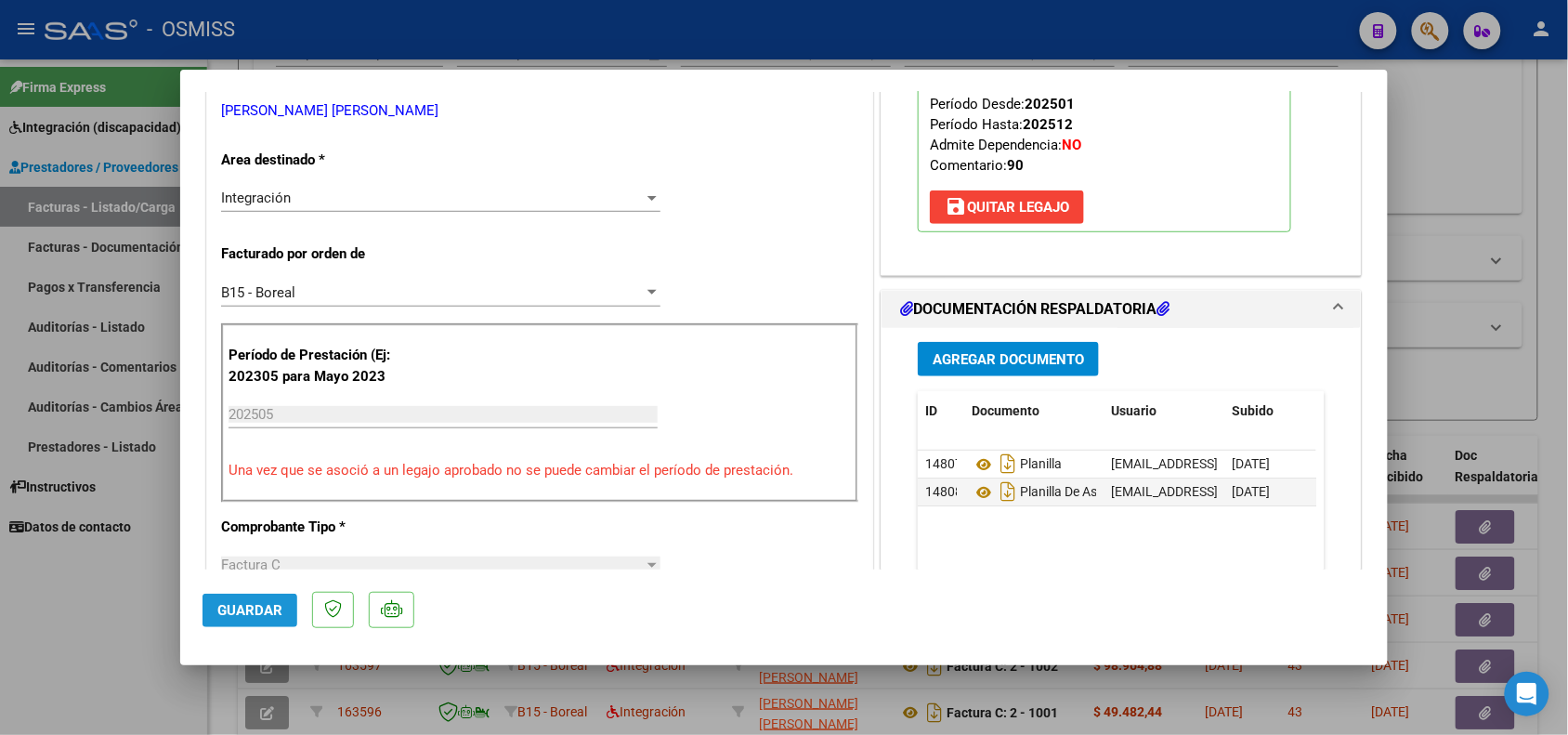
click at [221, 619] on button "Guardar" at bounding box center [250, 611] width 95 height 33
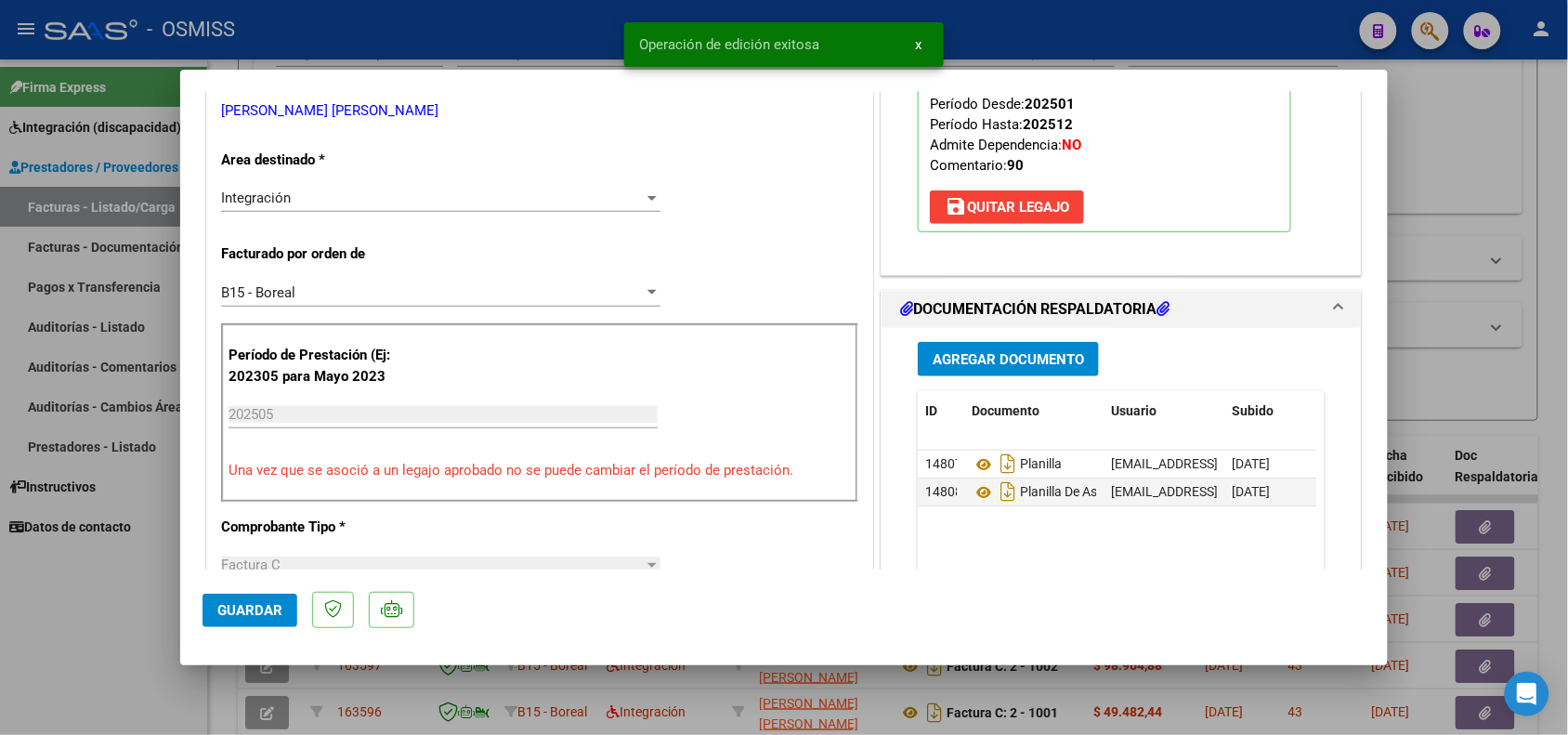
click at [193, 568] on mat-dialog-content "COMPROBANTE VER COMPROBANTE ESTADO: Recibida. En proceso de confirmacion/acepta…" at bounding box center [784, 330] width 1207 height 477
click at [113, 574] on div at bounding box center [784, 368] width 1568 height 735
type input "$ 0,00"
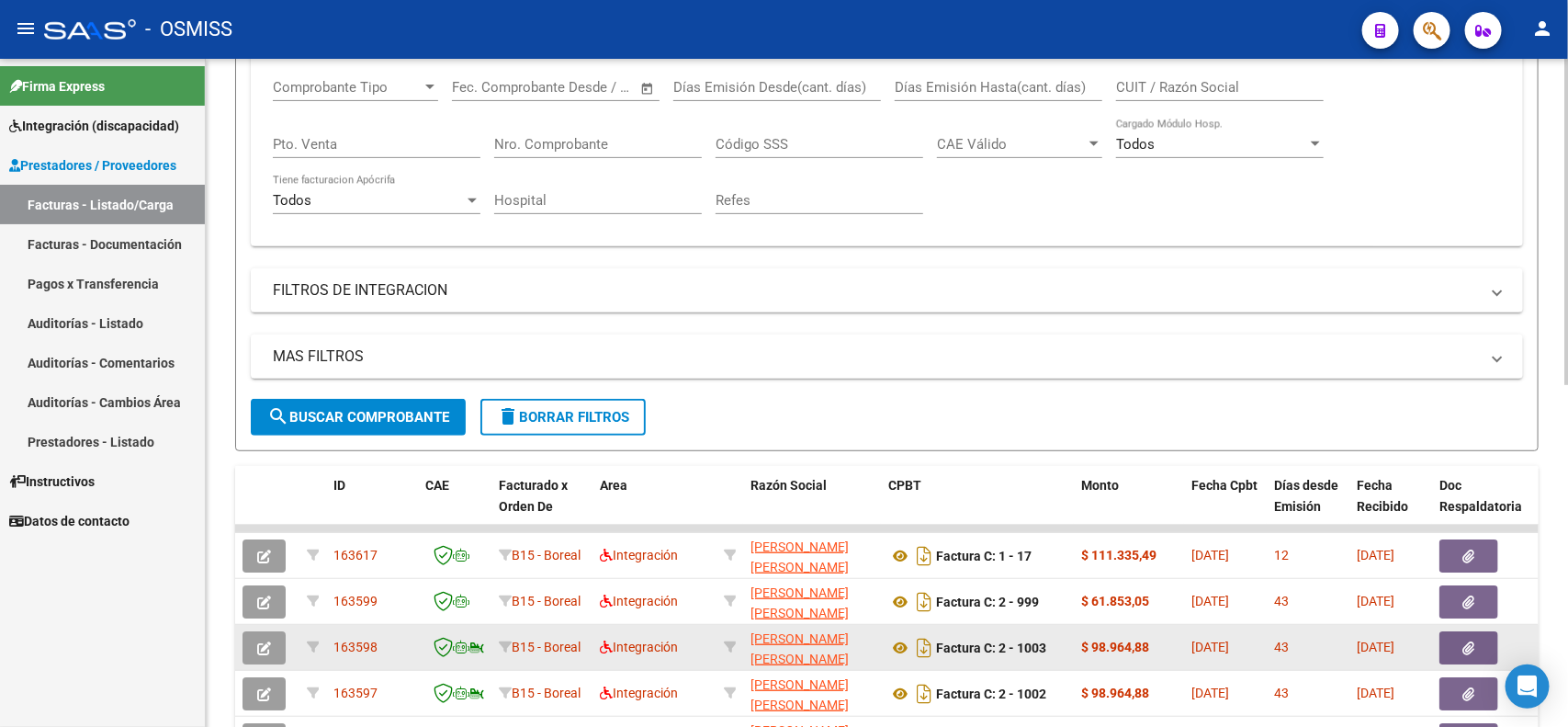
scroll to position [0, 0]
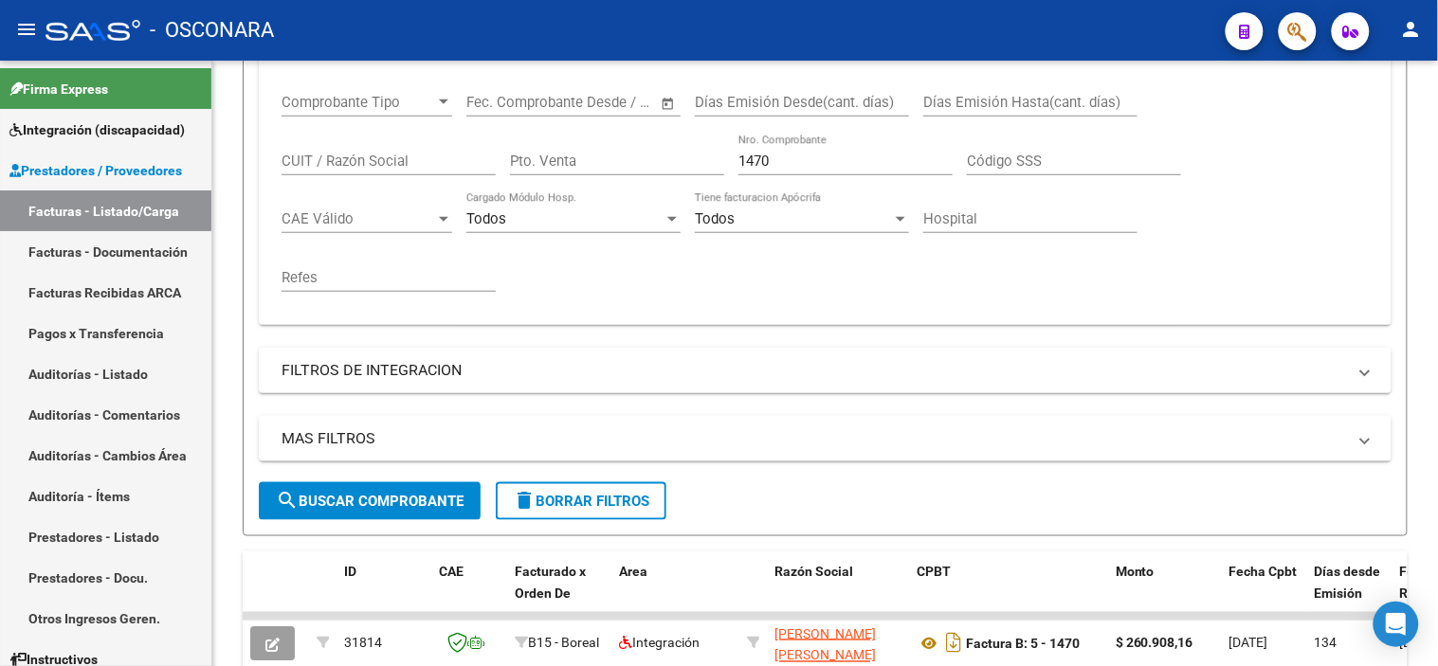
scroll to position [316, 0]
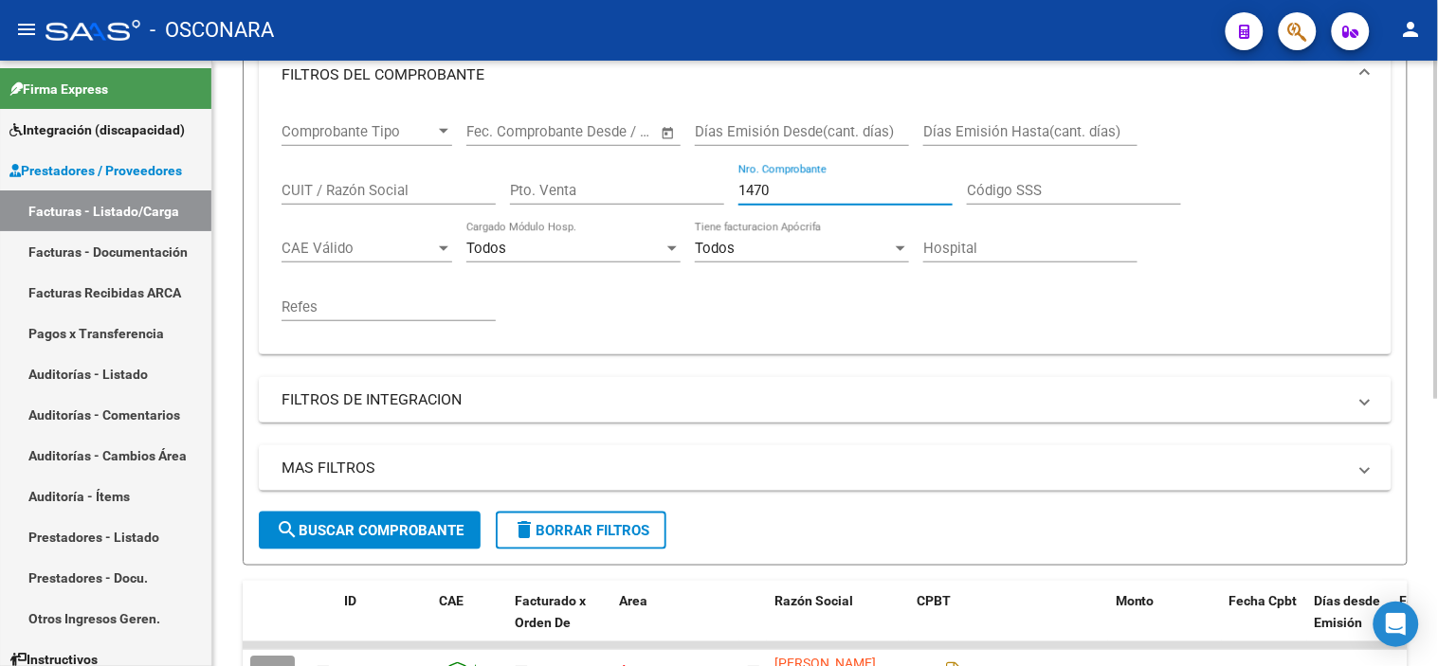
drag, startPoint x: 785, startPoint y: 191, endPoint x: 726, endPoint y: 191, distance: 58.8
click at [726, 191] on div "Comprobante Tipo Comprobante Tipo Start date – End date Fec. Comprobante Desde …" at bounding box center [824, 222] width 1087 height 234
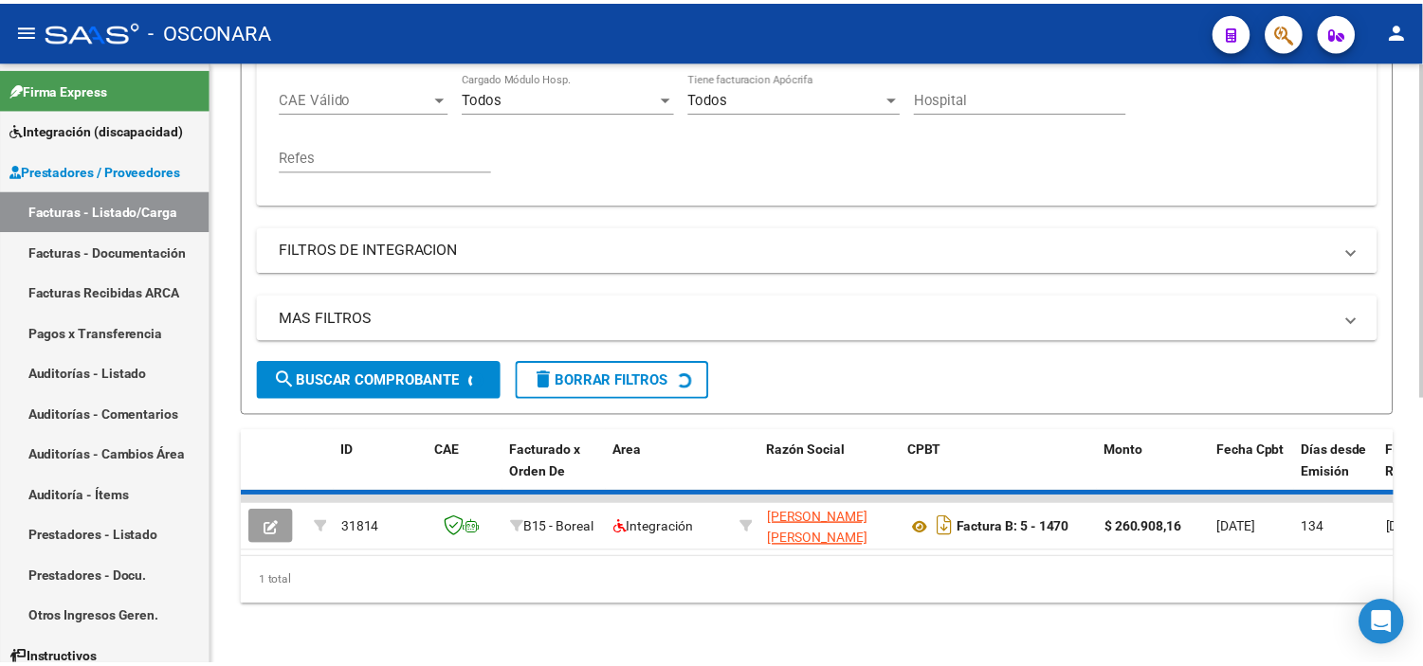
scroll to position [481, 0]
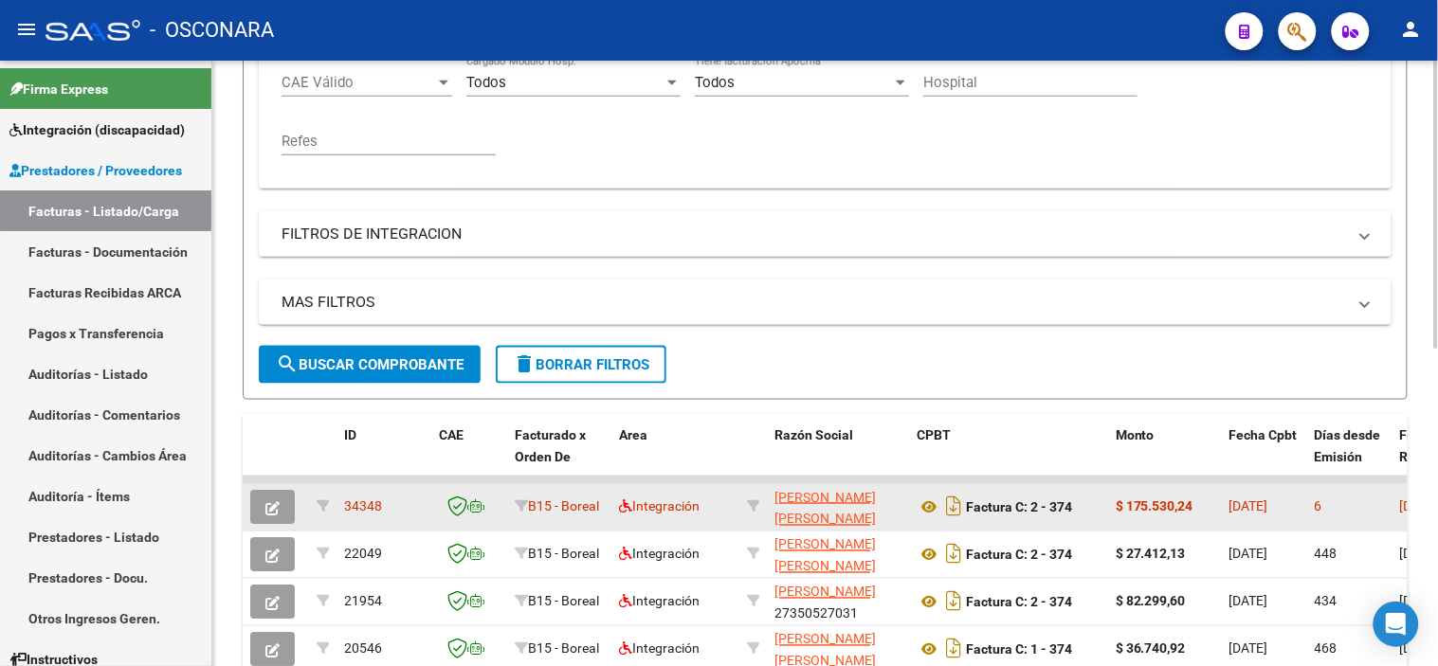
type input "374"
click at [282, 510] on button "button" at bounding box center [272, 507] width 45 height 34
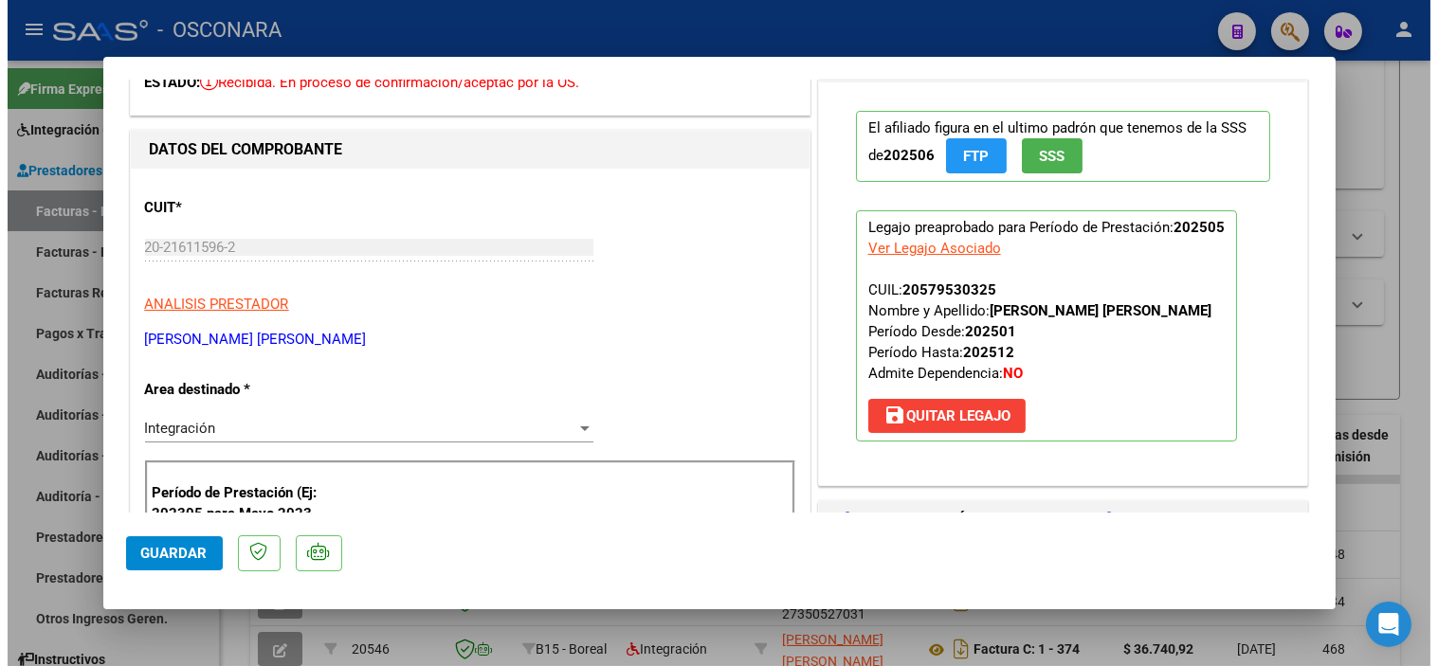
scroll to position [105, 0]
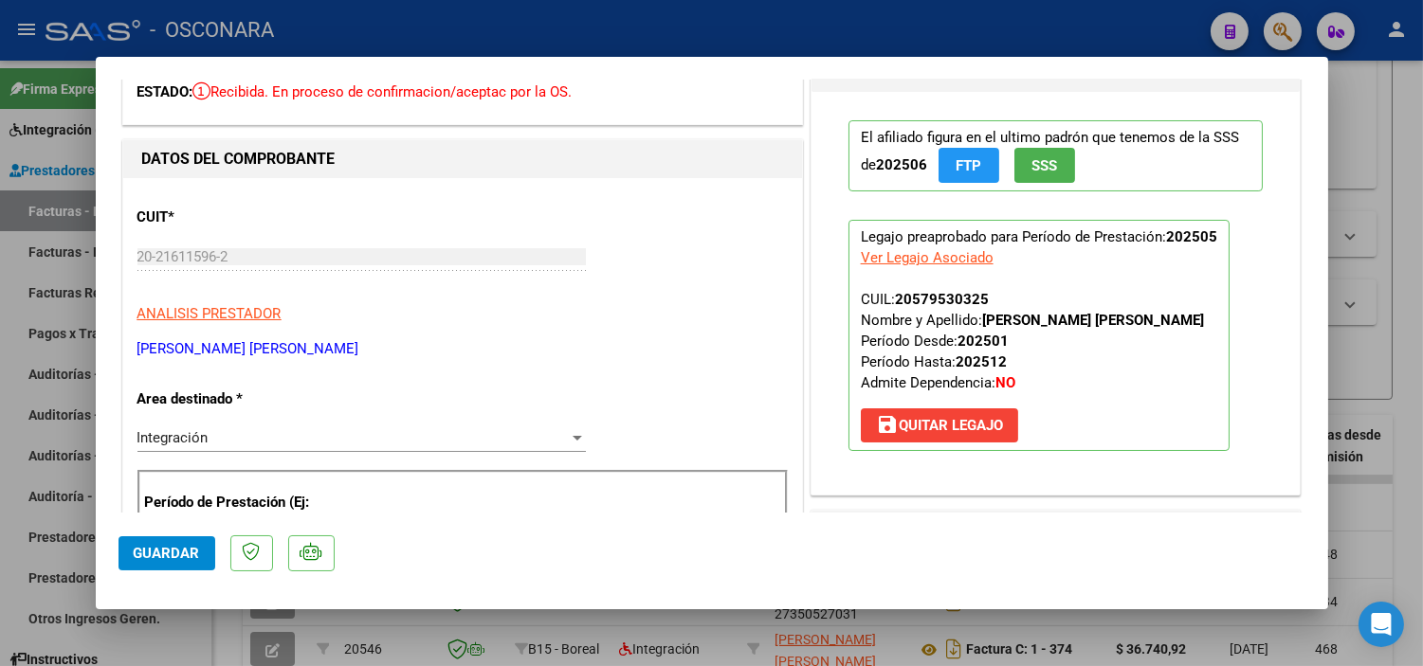
click at [1406, 499] on div at bounding box center [711, 333] width 1423 height 666
type input "$ 0,00"
